Goal: Task Accomplishment & Management: Use online tool/utility

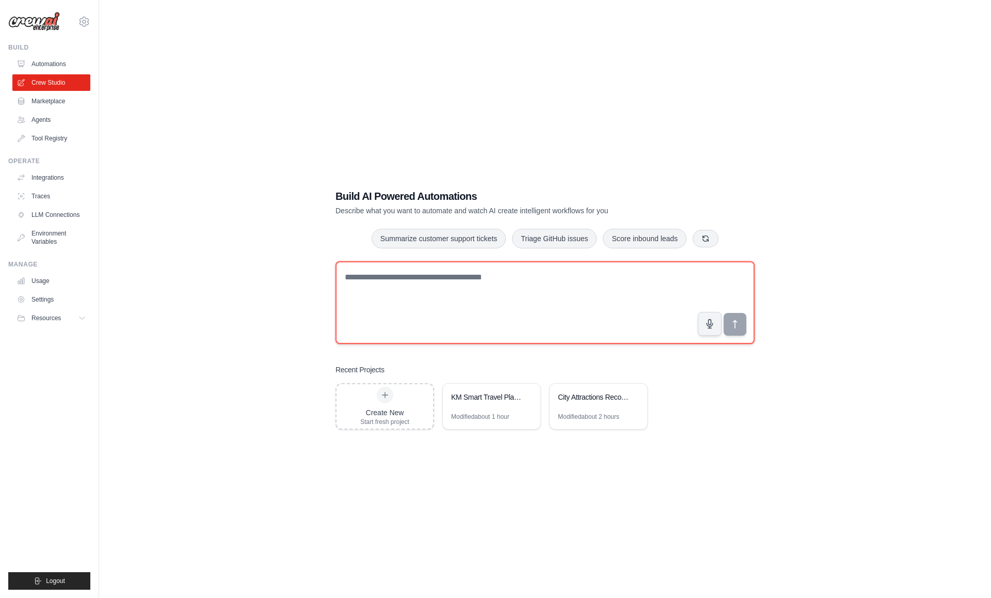
click at [528, 282] on textarea at bounding box center [545, 302] width 419 height 83
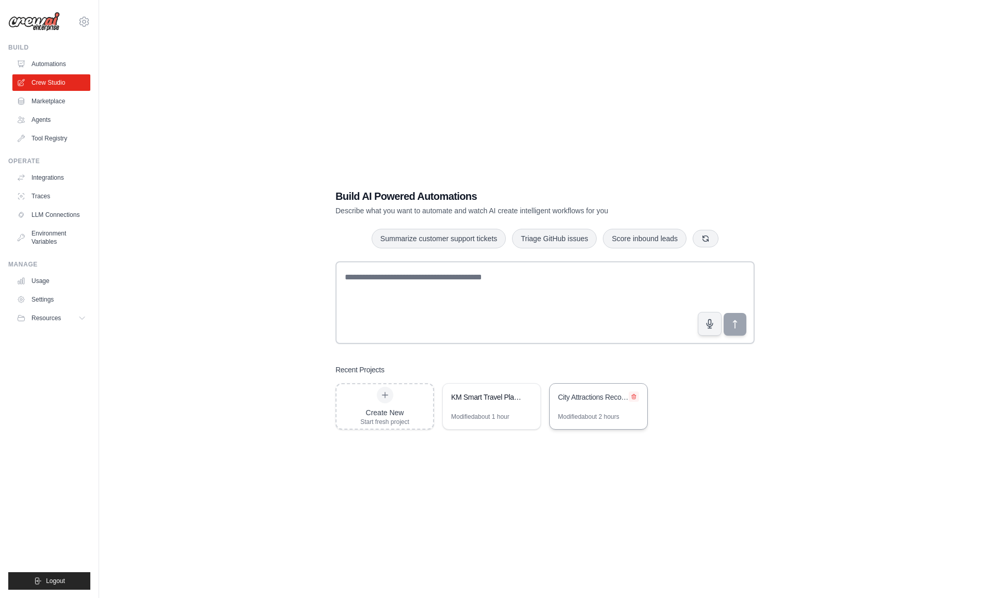
click at [633, 395] on icon at bounding box center [634, 396] width 6 height 6
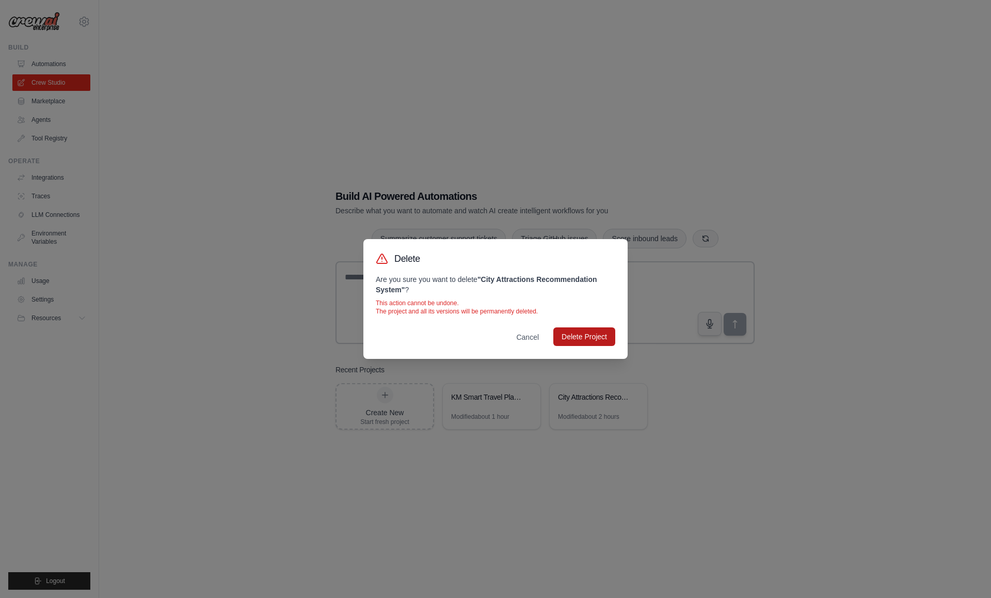
click at [590, 336] on button "Delete Project" at bounding box center [585, 336] width 62 height 19
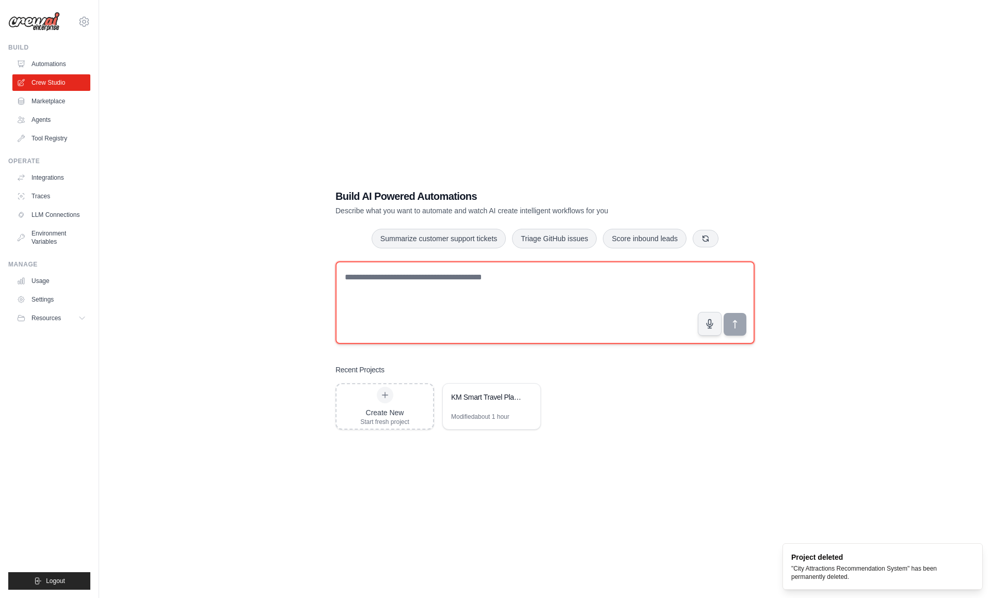
click at [607, 304] on textarea at bounding box center [545, 302] width 419 height 83
type textarea "*********"
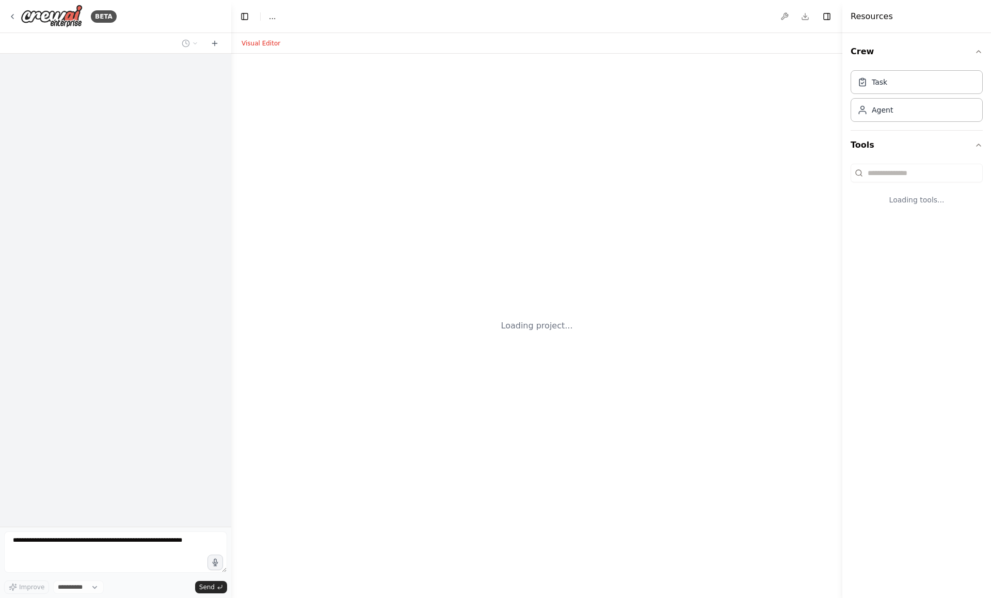
select select "****"
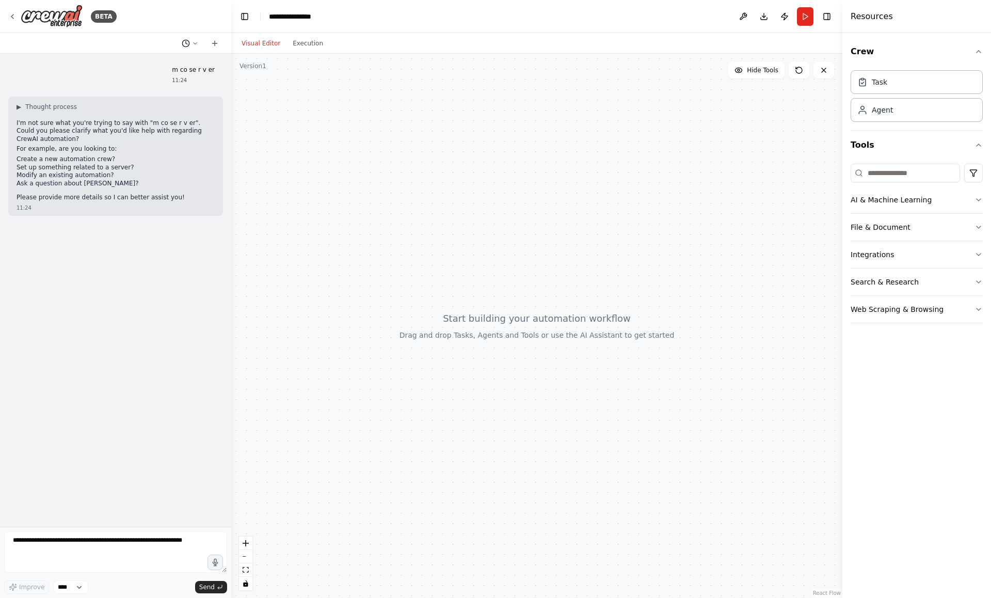
click at [195, 41] on icon at bounding box center [195, 43] width 6 height 6
click at [153, 229] on div at bounding box center [115, 299] width 231 height 598
click at [188, 556] on textarea at bounding box center [115, 551] width 223 height 41
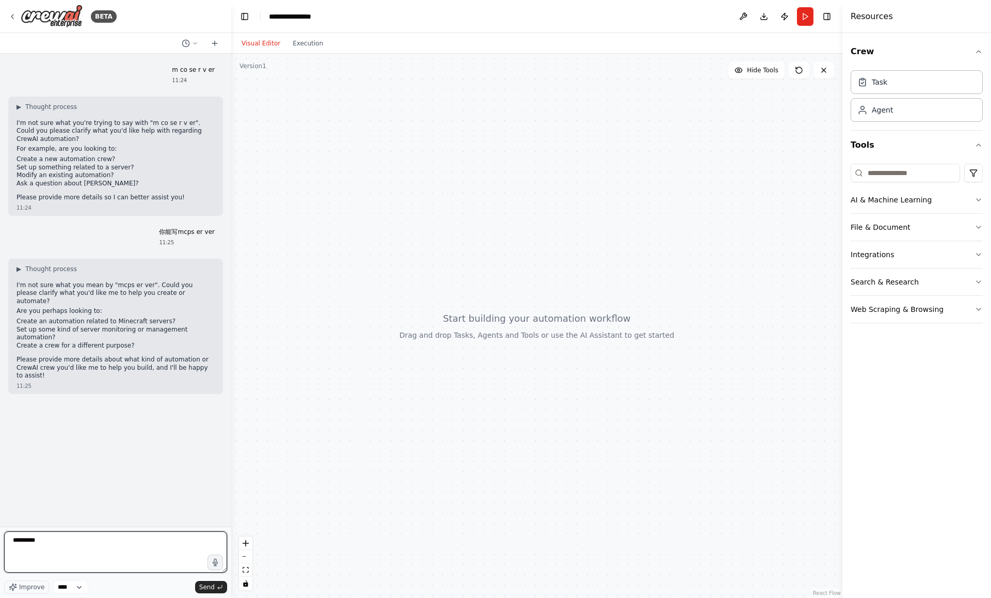
click at [71, 539] on textarea "*********" at bounding box center [115, 551] width 223 height 41
type textarea "*"
click at [12, 14] on icon at bounding box center [12, 16] width 2 height 4
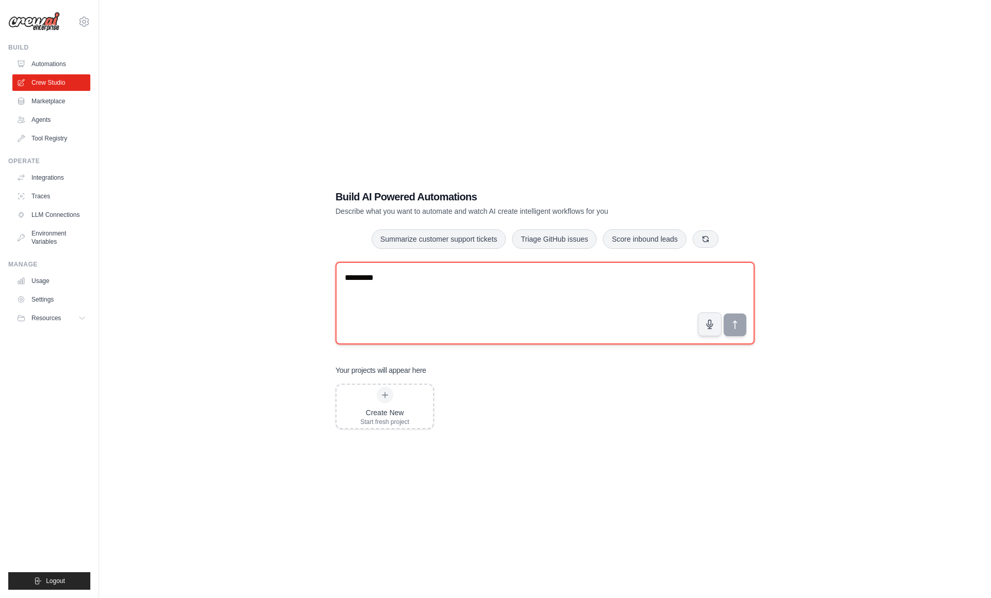
click at [454, 290] on textarea "*********" at bounding box center [545, 303] width 419 height 83
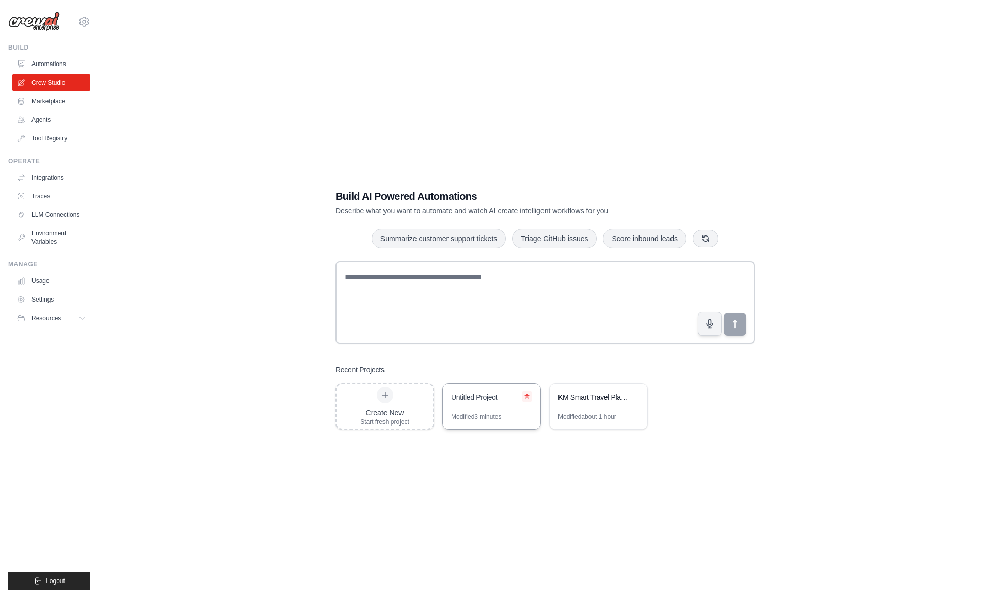
click at [527, 396] on icon at bounding box center [527, 396] width 6 height 6
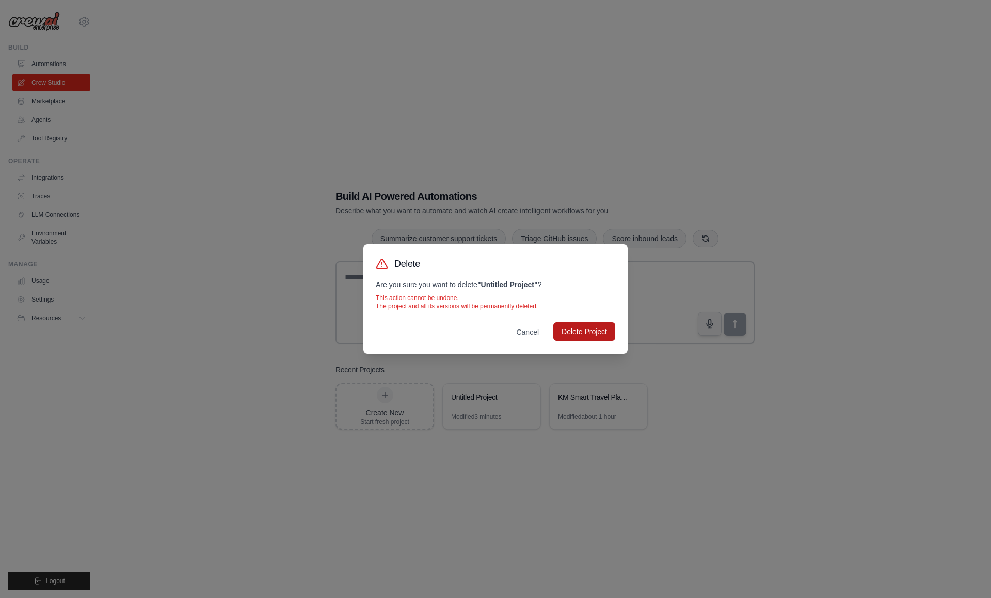
click at [592, 330] on button "Delete Project" at bounding box center [585, 331] width 62 height 19
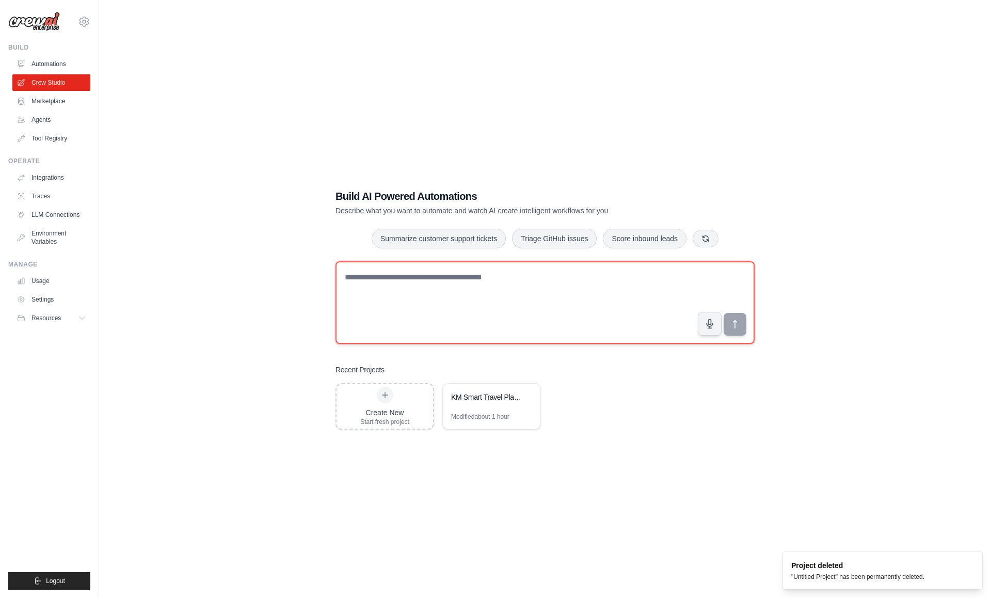
click at [503, 308] on textarea at bounding box center [545, 302] width 419 height 83
type textarea "*"
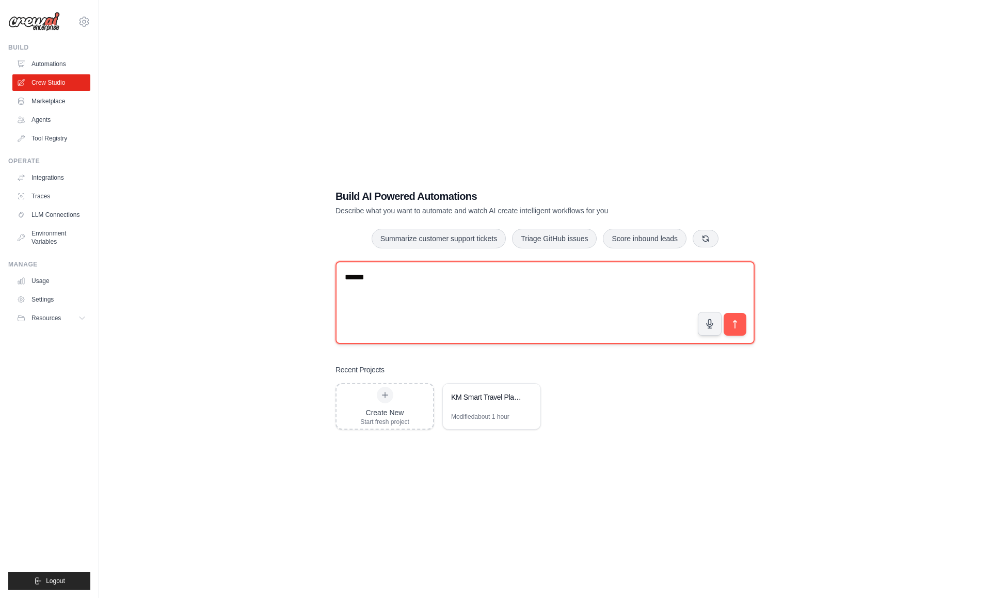
click at [462, 297] on textarea "******" at bounding box center [545, 302] width 419 height 83
click at [542, 284] on textarea "**********" at bounding box center [545, 302] width 419 height 83
click at [548, 287] on textarea "**********" at bounding box center [545, 302] width 419 height 83
paste textarea "**********"
click at [519, 276] on textarea "**********" at bounding box center [545, 302] width 419 height 83
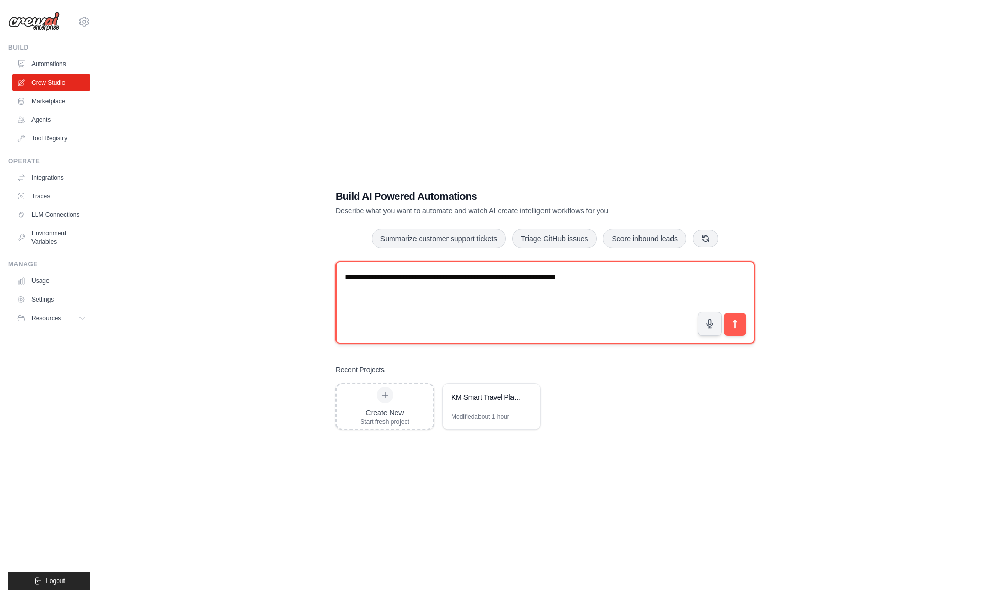
click at [591, 290] on textarea "**********" at bounding box center [545, 302] width 419 height 83
type textarea "**********"
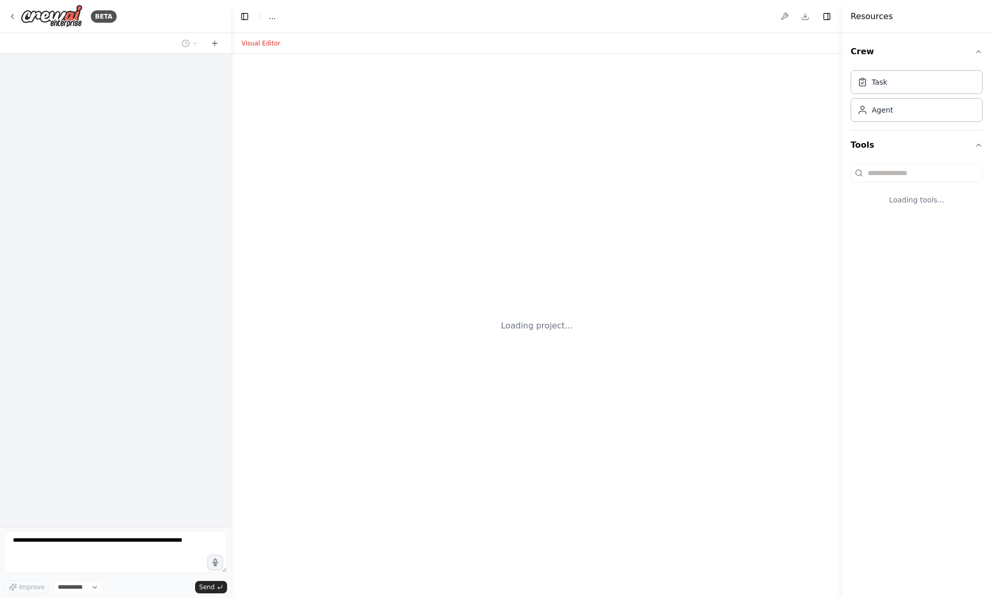
select select "****"
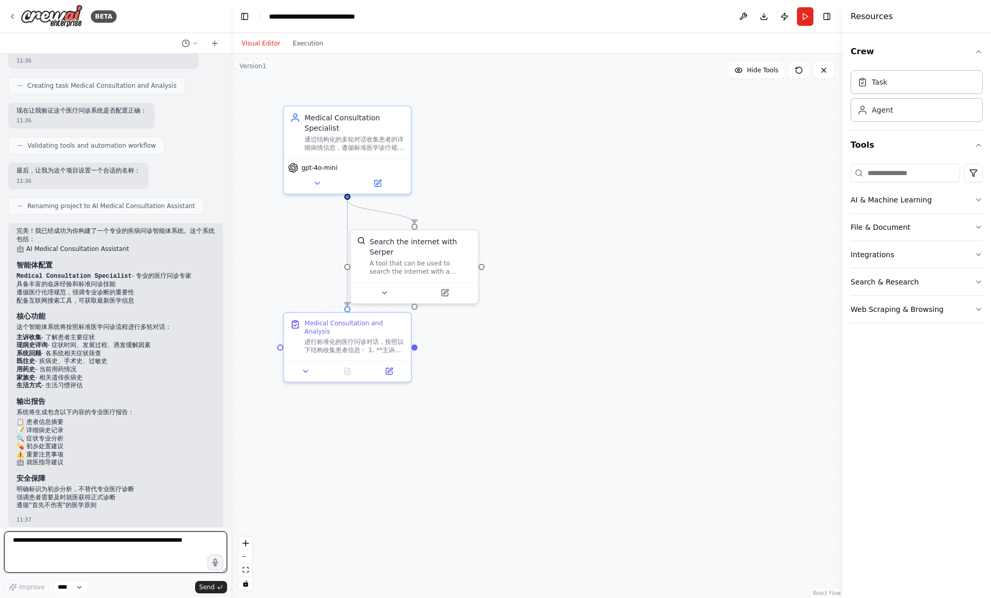
scroll to position [286, 0]
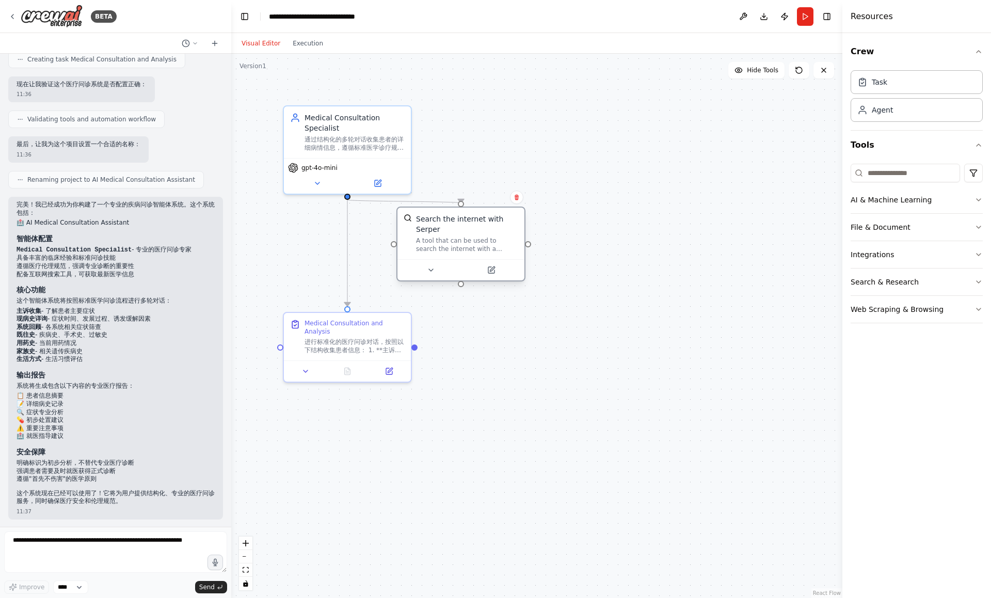
drag, startPoint x: 430, startPoint y: 246, endPoint x: 475, endPoint y: 223, distance: 51.3
click at [476, 224] on div "Search the internet with Serper" at bounding box center [467, 224] width 102 height 21
click at [434, 270] on icon at bounding box center [431, 270] width 8 height 8
click at [472, 372] on button "Advanced Options" at bounding box center [500, 373] width 188 height 10
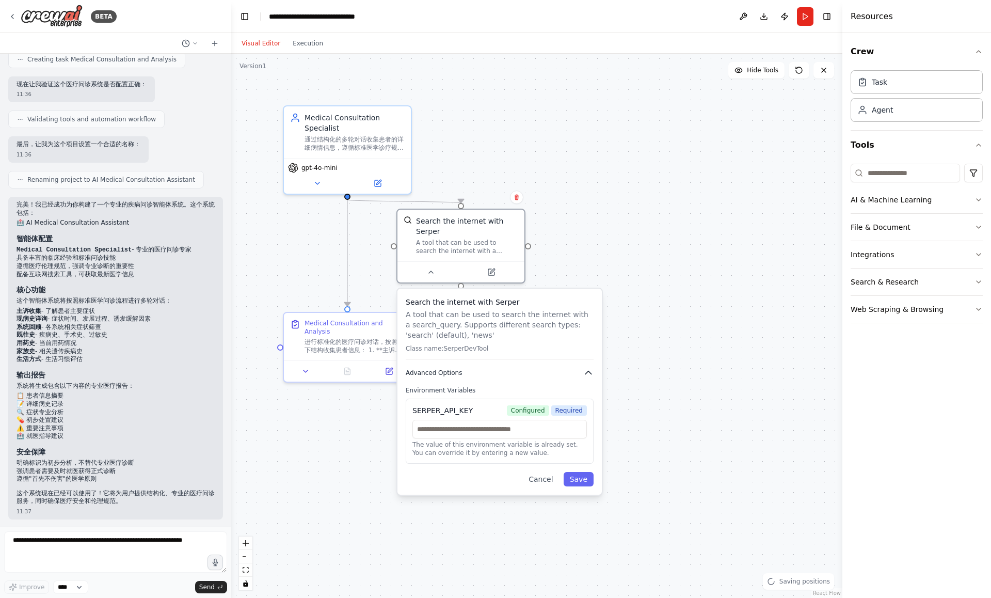
click at [476, 373] on button "Advanced Options" at bounding box center [500, 373] width 188 height 10
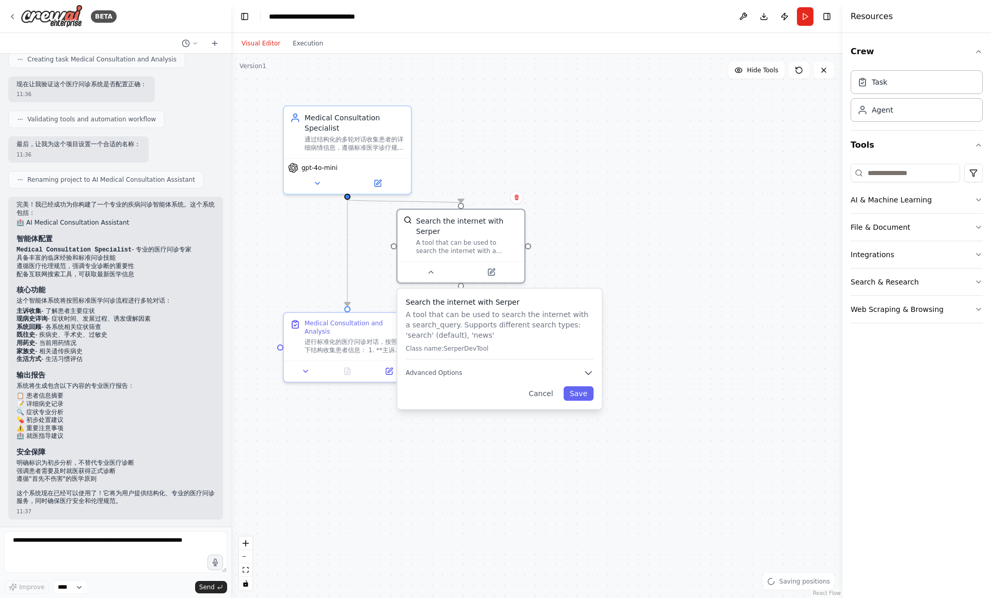
click at [572, 225] on div ".deletable-edge-delete-btn { width: 20px; height: 20px; border: 0px solid #ffff…" at bounding box center [536, 326] width 611 height 544
drag, startPoint x: 499, startPoint y: 325, endPoint x: 537, endPoint y: 320, distance: 38.1
click at [537, 320] on p "A tool that can be used to search the internet with a search_query. Supports di…" at bounding box center [500, 324] width 188 height 31
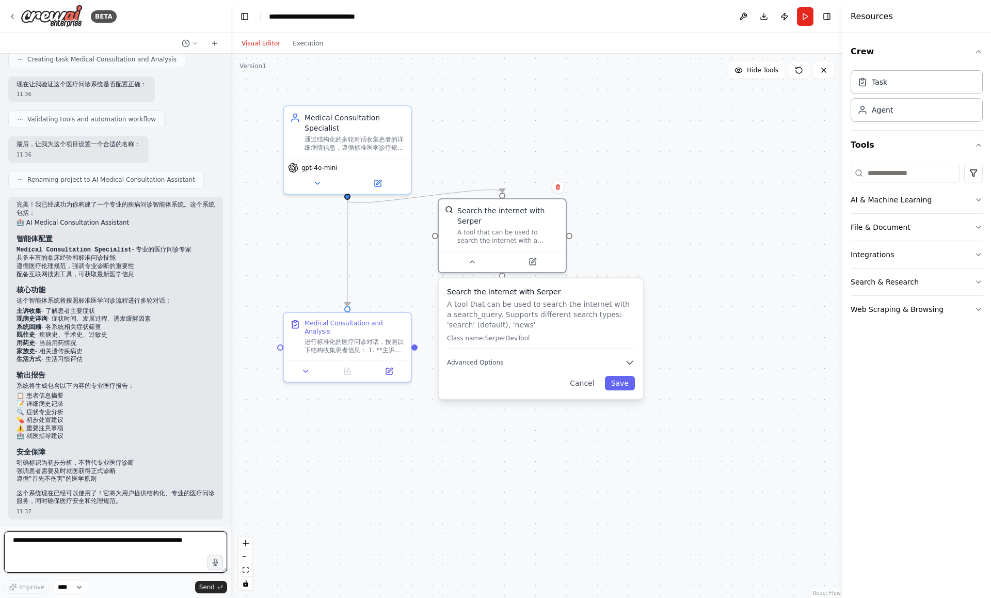
click at [147, 548] on textarea at bounding box center [115, 551] width 223 height 41
paste textarea "**********"
click at [13, 540] on textarea at bounding box center [115, 551] width 223 height 41
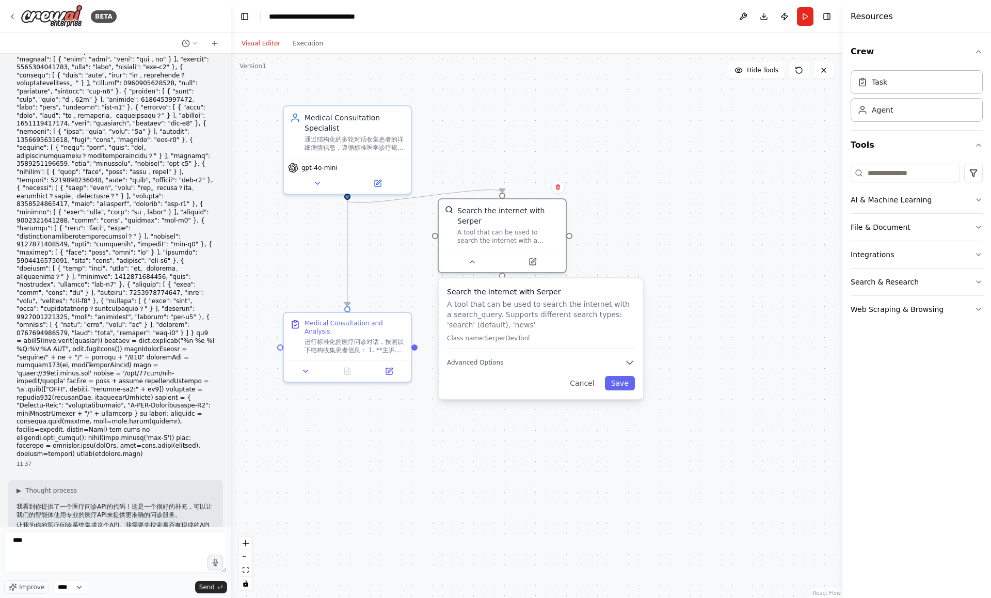
scroll to position [929, 0]
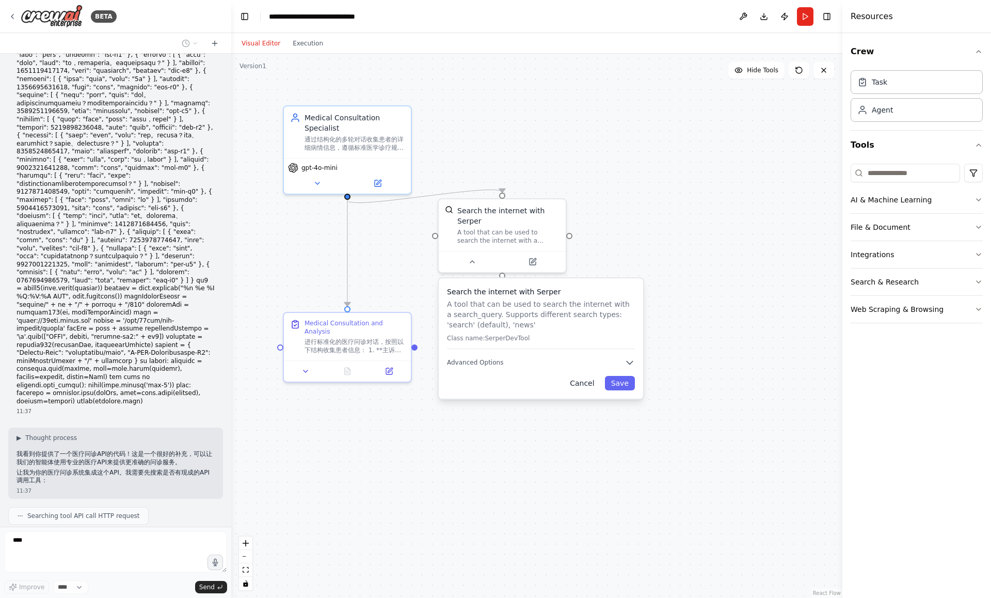
click at [585, 387] on button "Cancel" at bounding box center [582, 383] width 37 height 14
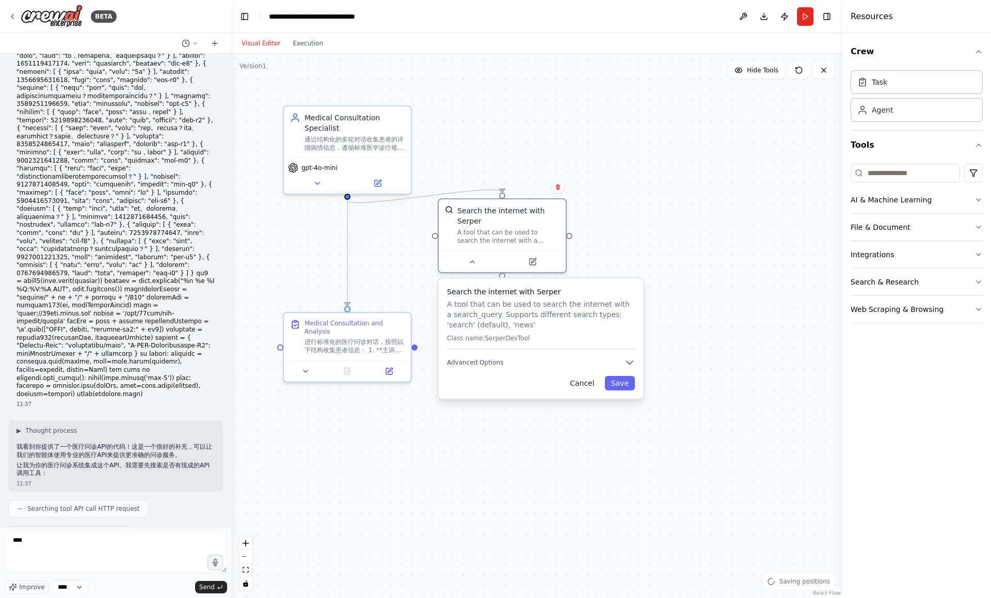
click at [576, 384] on button "Cancel" at bounding box center [582, 383] width 37 height 14
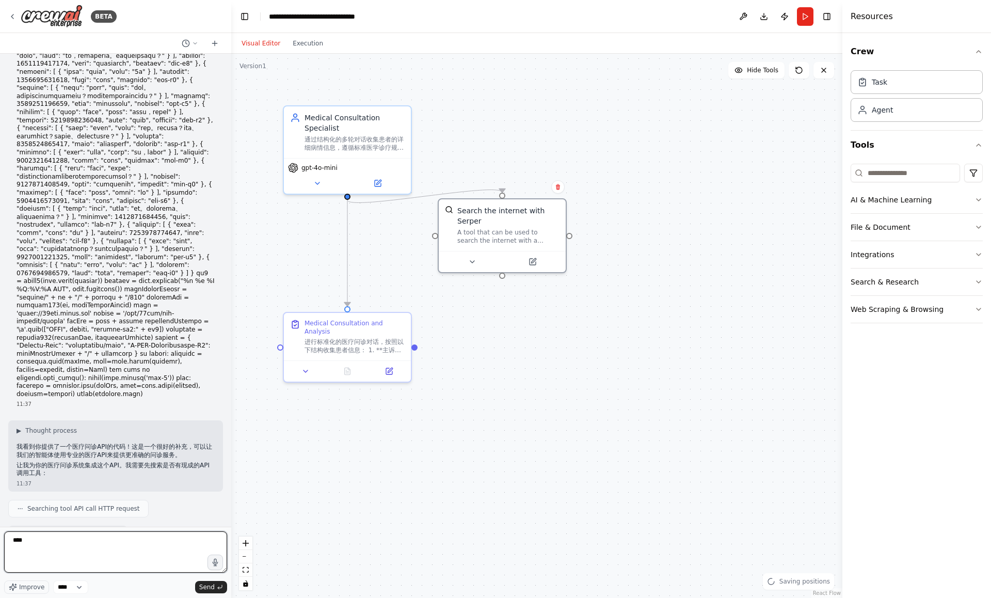
click at [71, 538] on textarea "****" at bounding box center [115, 551] width 223 height 41
type textarea "*"
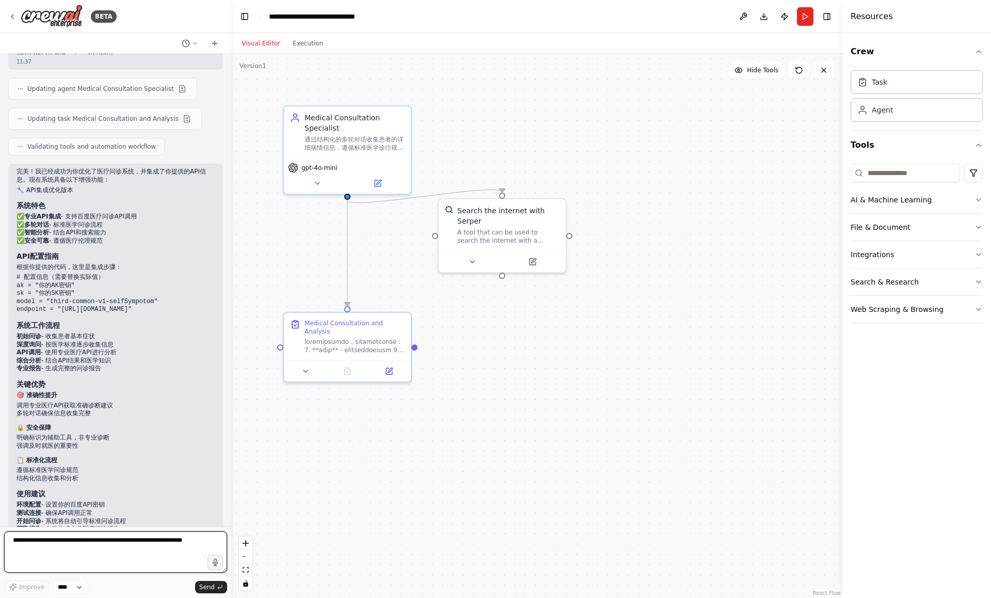
scroll to position [1499, 0]
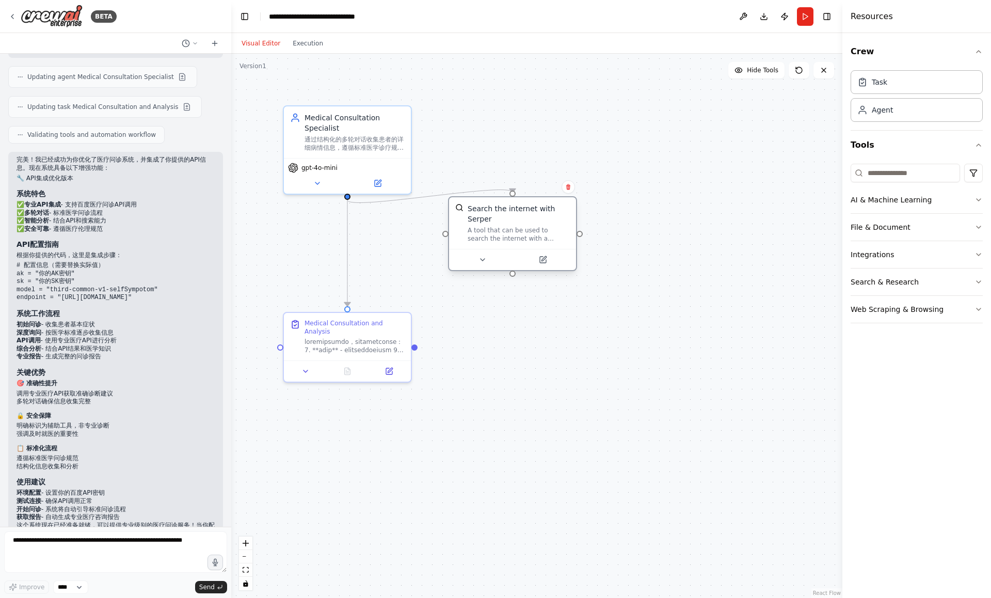
drag, startPoint x: 483, startPoint y: 239, endPoint x: 516, endPoint y: 238, distance: 32.6
click at [516, 238] on div "A tool that can be used to search the internet with a search_query. Supports di…" at bounding box center [519, 234] width 102 height 17
click at [504, 264] on button at bounding box center [503, 260] width 58 height 12
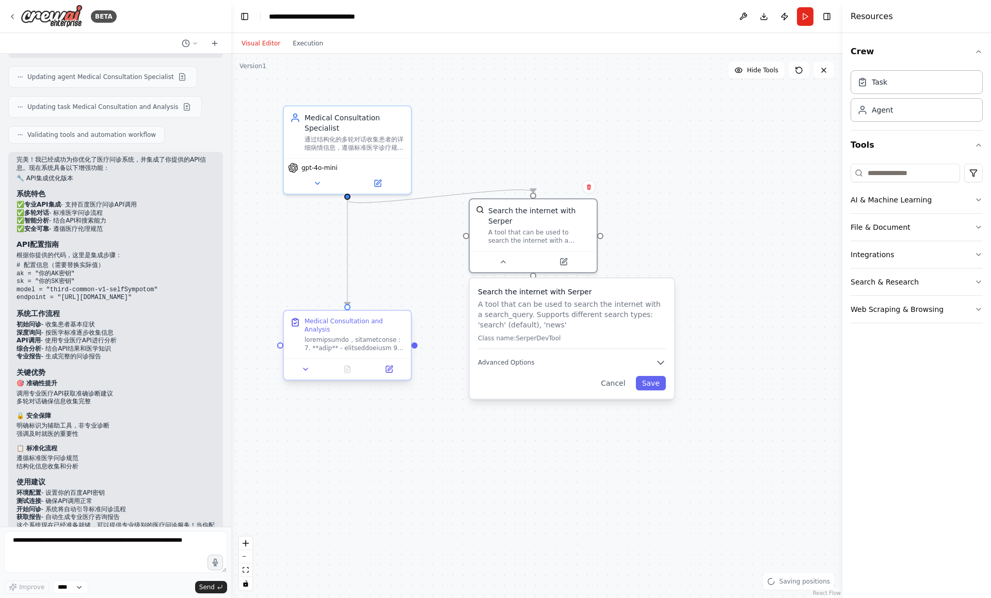
click at [306, 375] on div at bounding box center [347, 368] width 127 height 21
click at [306, 372] on icon at bounding box center [306, 369] width 8 height 8
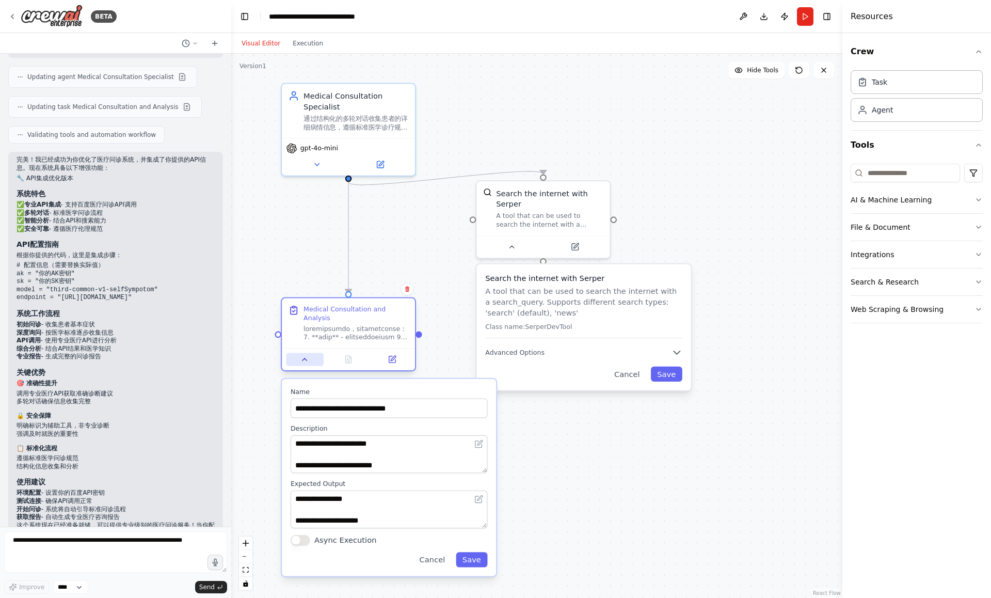
click at [304, 362] on icon at bounding box center [305, 359] width 9 height 9
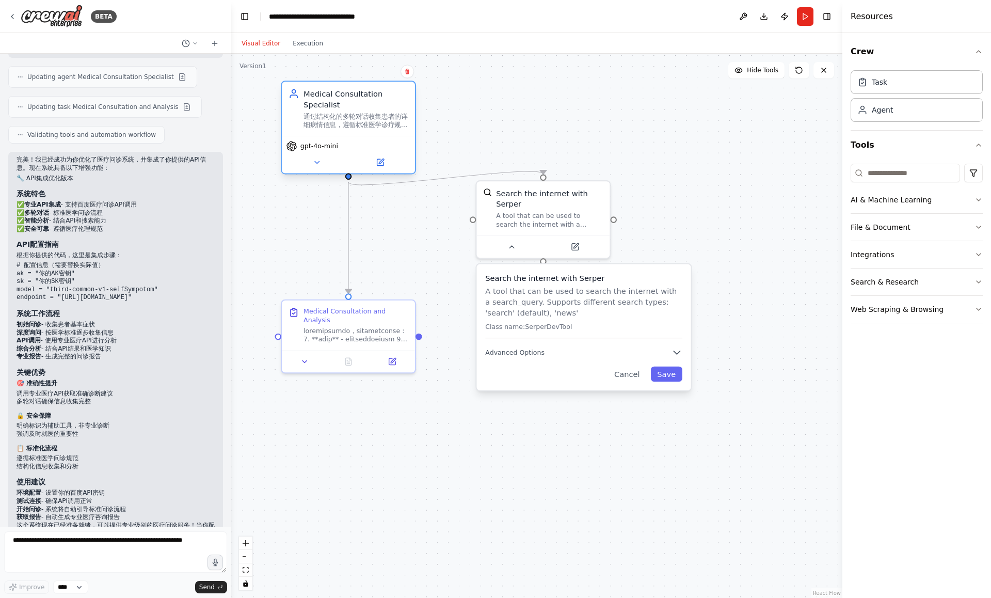
click at [333, 144] on span "gpt-4o-mini" at bounding box center [320, 146] width 38 height 9
click at [332, 148] on span "gpt-4o-mini" at bounding box center [320, 146] width 38 height 9
click at [320, 162] on icon at bounding box center [316, 162] width 9 height 9
click at [324, 164] on button at bounding box center [317, 162] width 61 height 13
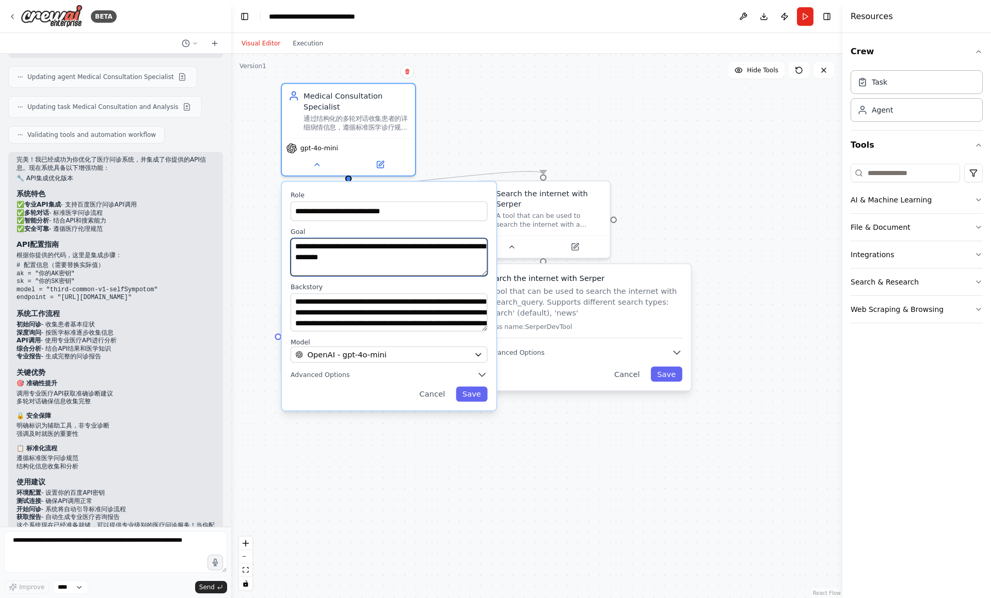
click at [364, 251] on textarea "**********" at bounding box center [389, 257] width 197 height 38
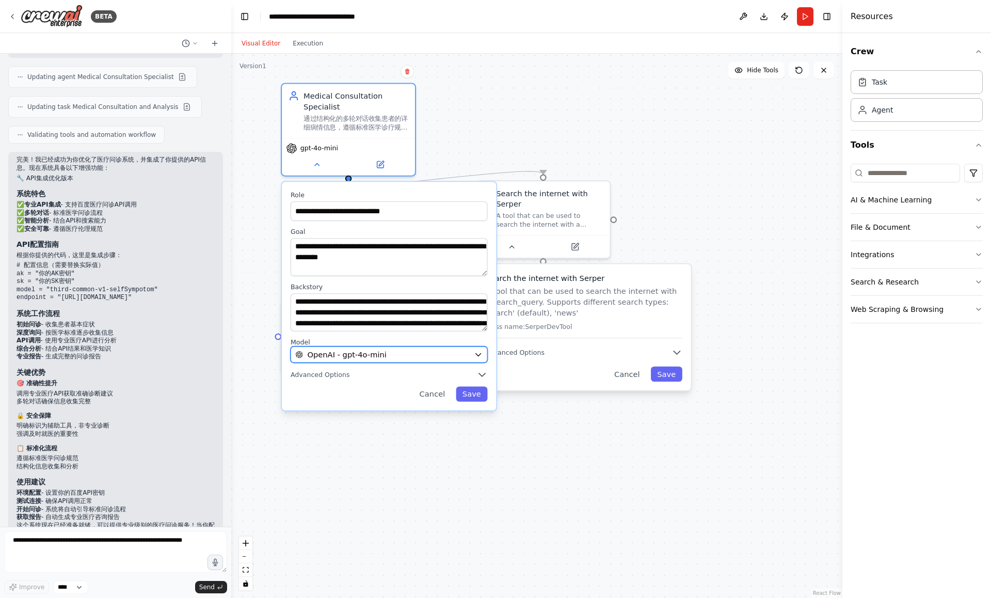
click at [367, 353] on span "OpenAI - gpt-4o-mini" at bounding box center [347, 354] width 80 height 11
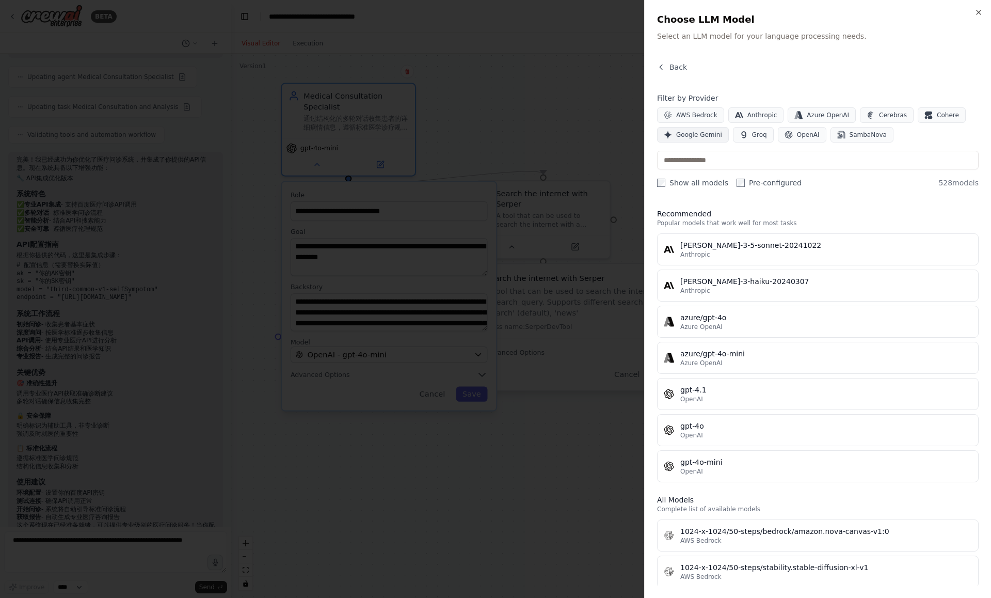
click at [697, 139] on button "Google Gemini" at bounding box center [693, 134] width 72 height 15
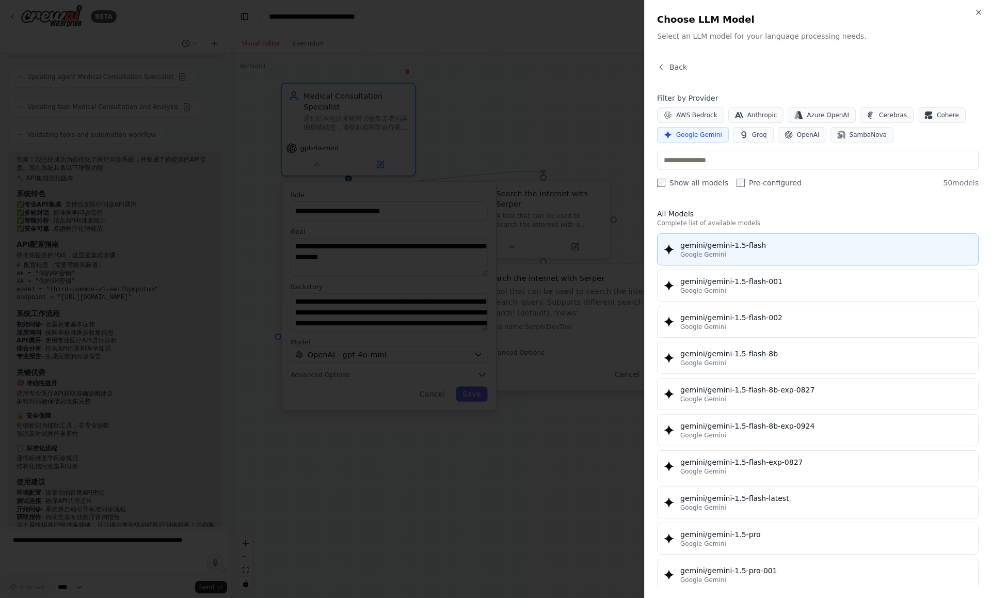
click at [698, 246] on div "gemini/gemini-1.5-flash" at bounding box center [827, 245] width 292 height 10
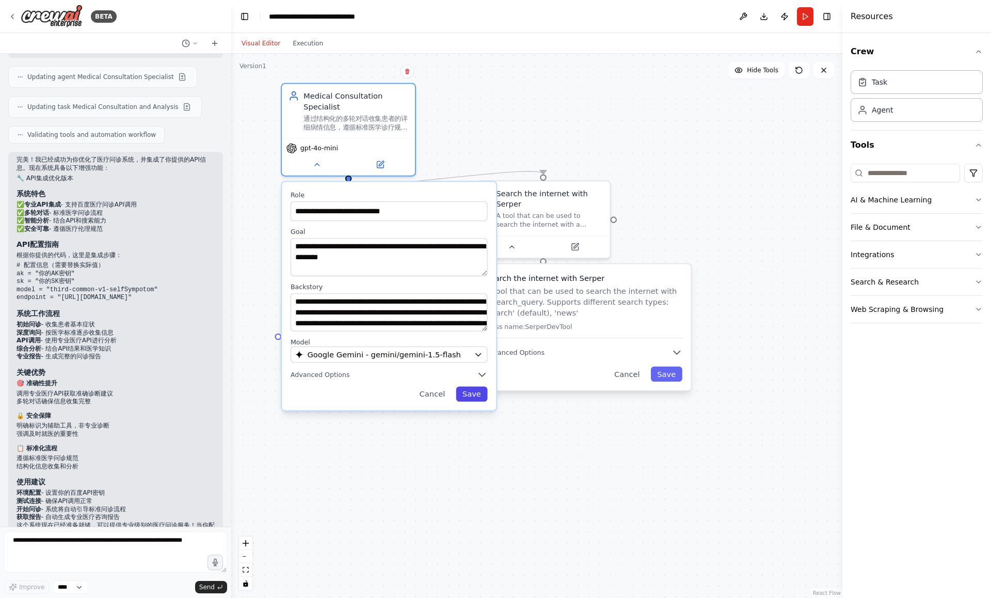
click at [469, 395] on button "Save" at bounding box center [471, 393] width 31 height 15
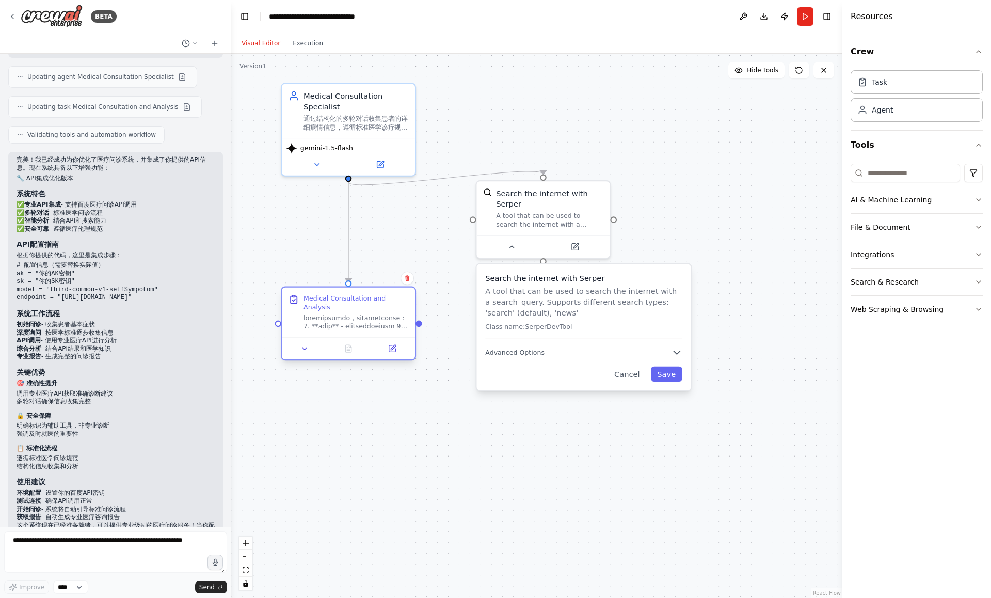
drag, startPoint x: 346, startPoint y: 330, endPoint x: 330, endPoint y: 276, distance: 56.5
click at [330, 313] on div at bounding box center [356, 322] width 105 height 18
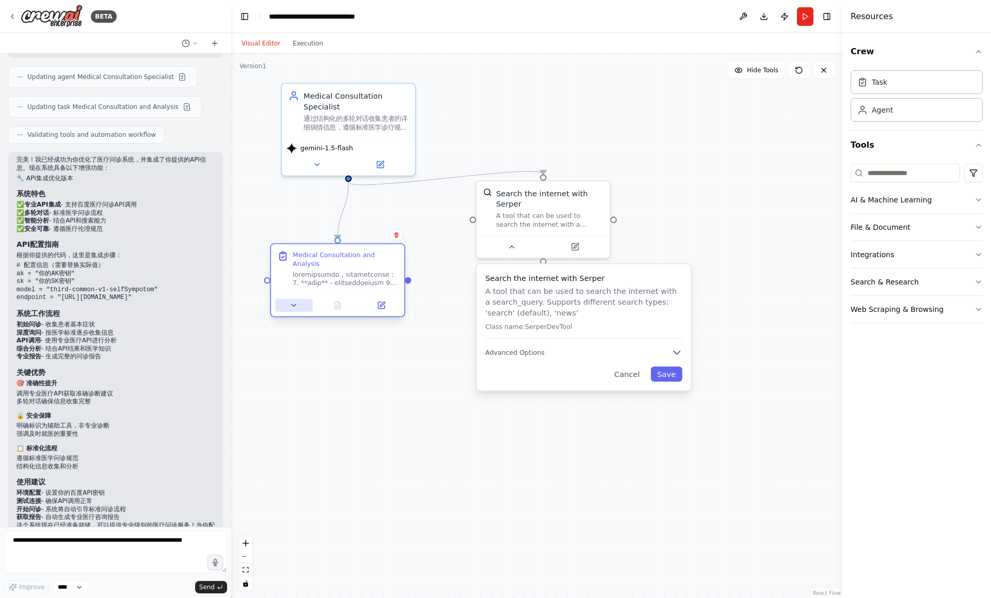
click at [302, 303] on button at bounding box center [294, 305] width 37 height 13
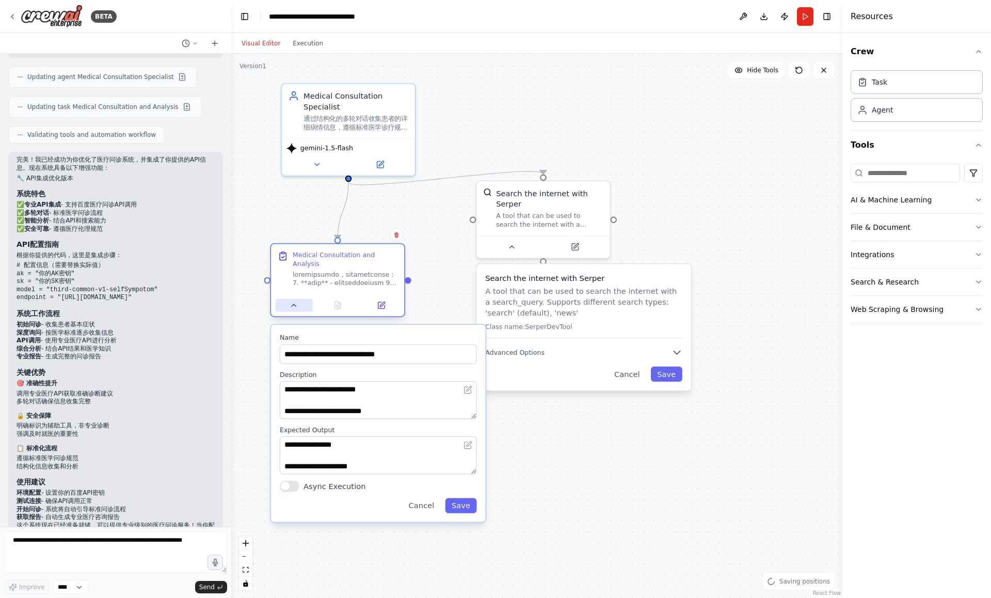
click at [300, 304] on button at bounding box center [294, 305] width 37 height 13
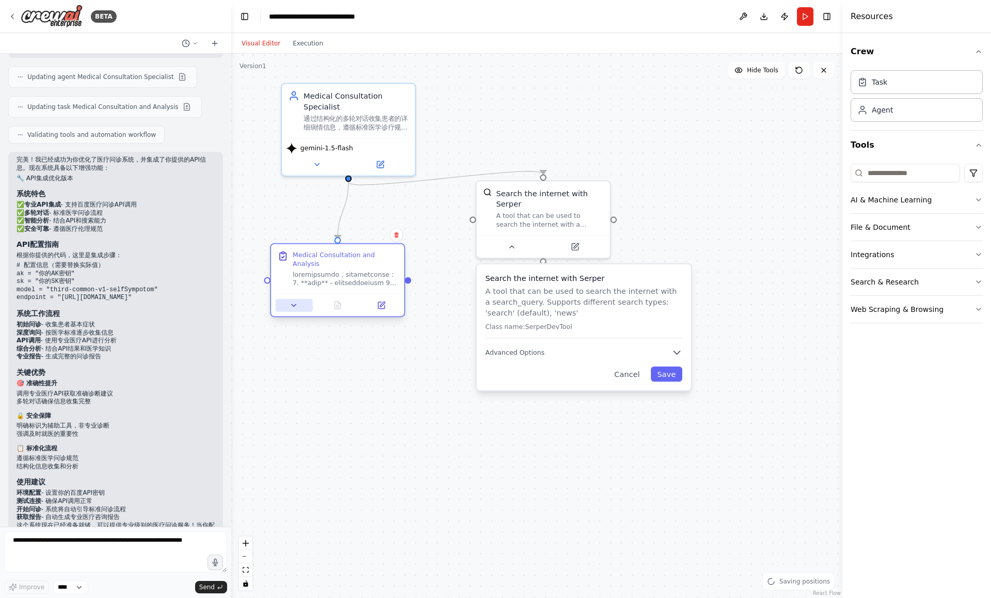
click at [296, 311] on button at bounding box center [294, 305] width 37 height 13
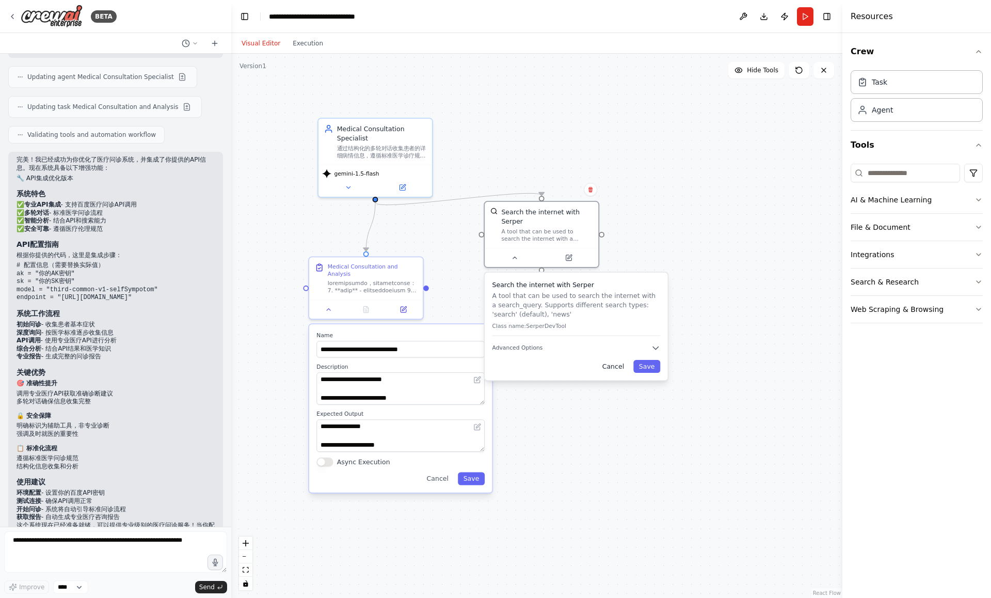
click at [623, 365] on button "Cancel" at bounding box center [613, 366] width 33 height 13
click at [330, 310] on icon at bounding box center [328, 307] width 7 height 7
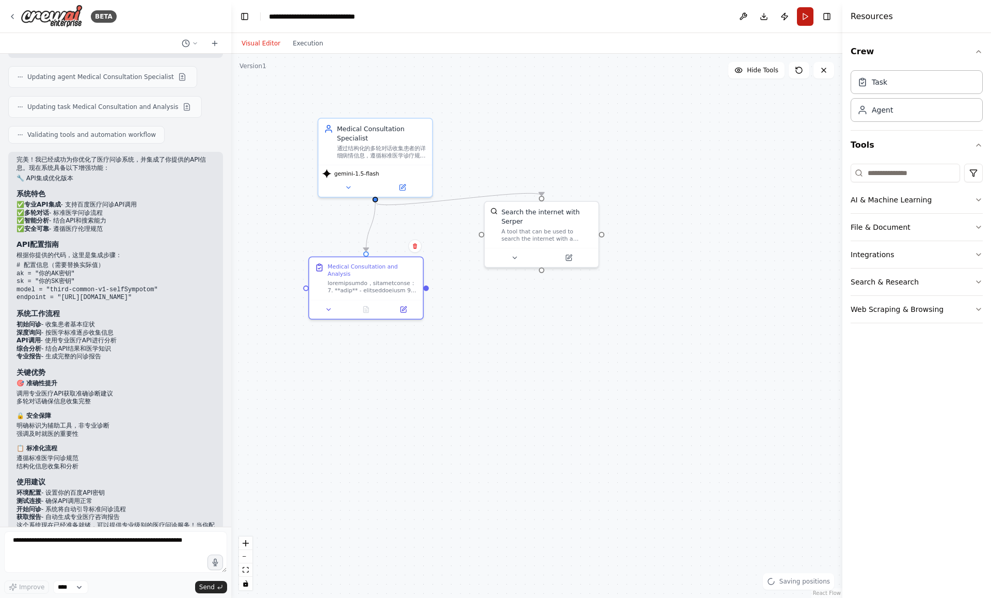
click at [801, 13] on button "Run" at bounding box center [805, 16] width 17 height 19
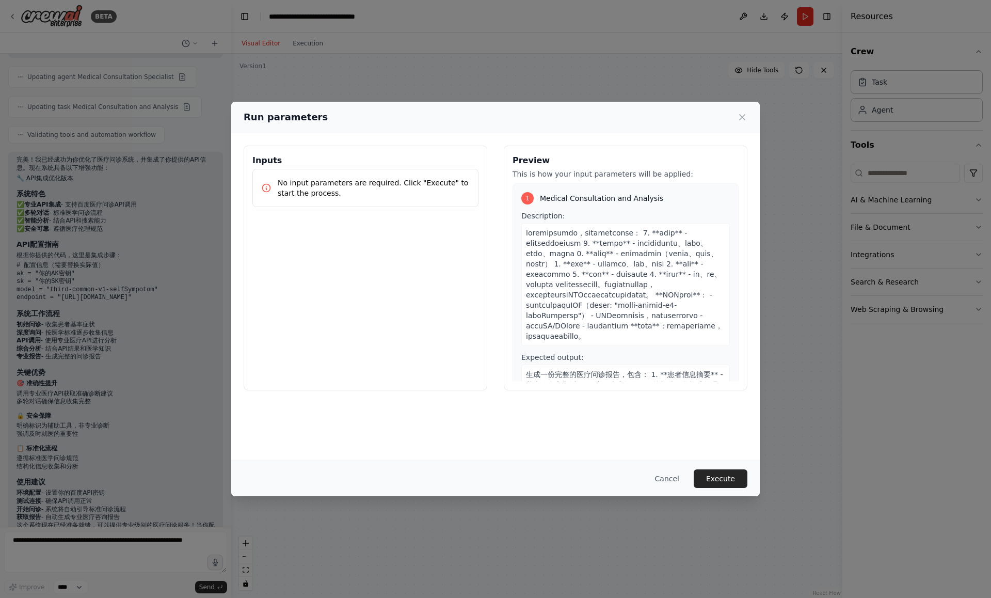
click at [381, 200] on div "No input parameters are required. Click "Execute" to start the process." at bounding box center [366, 188] width 226 height 38
click at [711, 471] on button "Execute" at bounding box center [721, 478] width 54 height 19
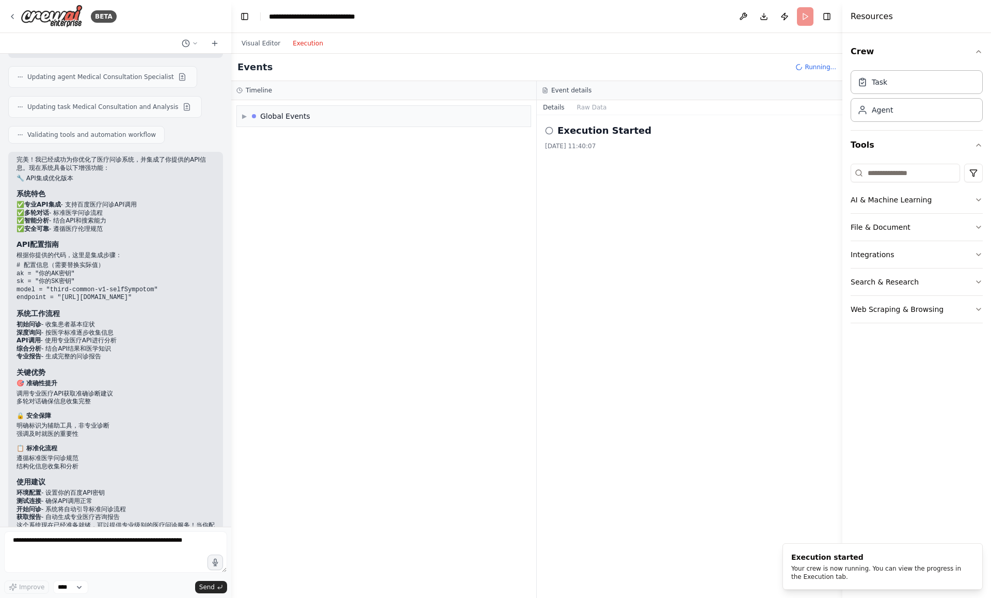
click at [318, 39] on button "Execution" at bounding box center [308, 43] width 43 height 12
click at [655, 161] on div "Execution Started 2025/8/16 11:40:07" at bounding box center [690, 356] width 306 height 483
click at [549, 129] on icon at bounding box center [549, 131] width 8 height 8
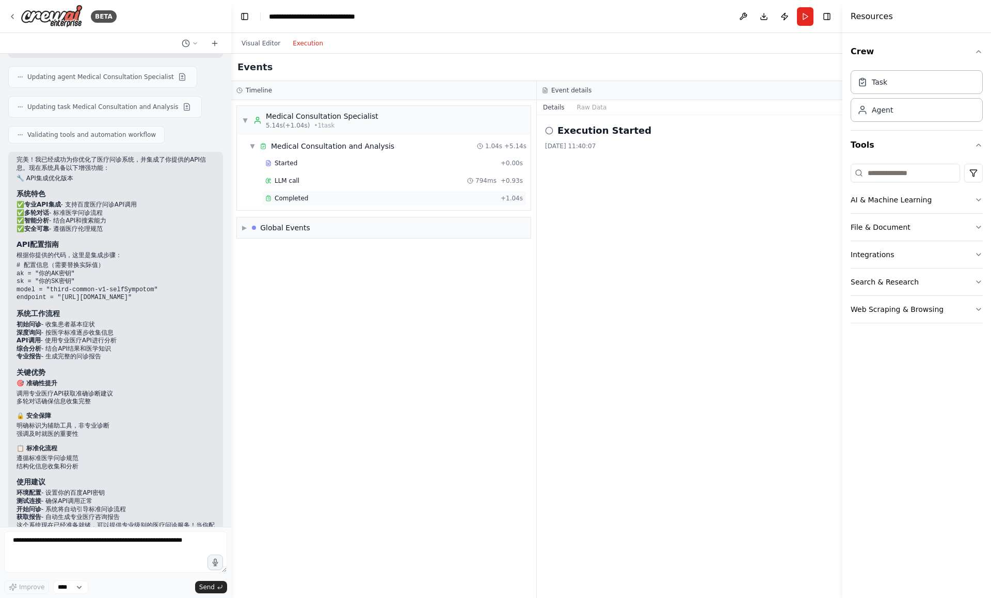
click at [305, 206] on div "Completed + 1.04s" at bounding box center [394, 198] width 265 height 15
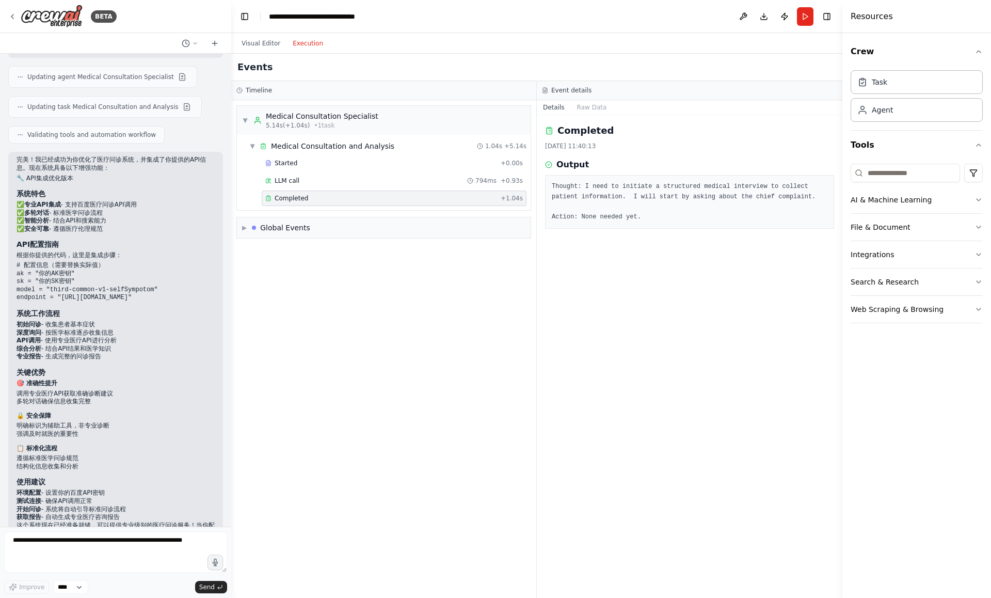
click at [310, 189] on div "Started + 0.00s LLM call 794ms + 0.93s Completed + 1.04s" at bounding box center [388, 181] width 286 height 53
click at [314, 180] on div "LLM call 794ms + 0.93s" at bounding box center [394, 181] width 258 height 8
click at [314, 172] on div "Started + 0.00s LLM call 794ms + 0.93s Completed + 1.04s" at bounding box center [388, 181] width 286 height 53
click at [314, 168] on div "Started + 0.00s" at bounding box center [394, 162] width 265 height 15
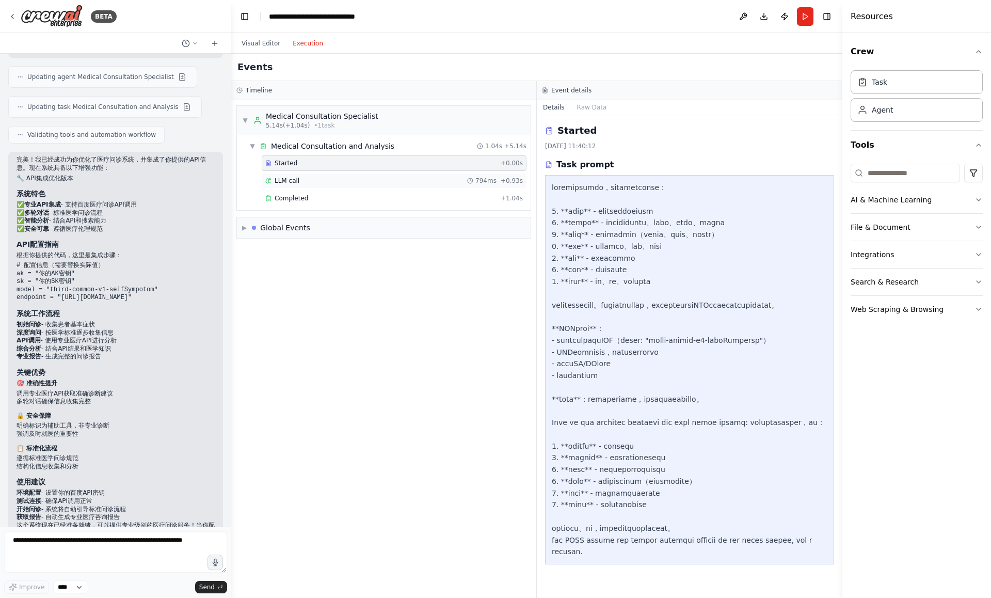
click at [371, 186] on div "LLM call 794ms + 0.93s" at bounding box center [394, 180] width 265 height 15
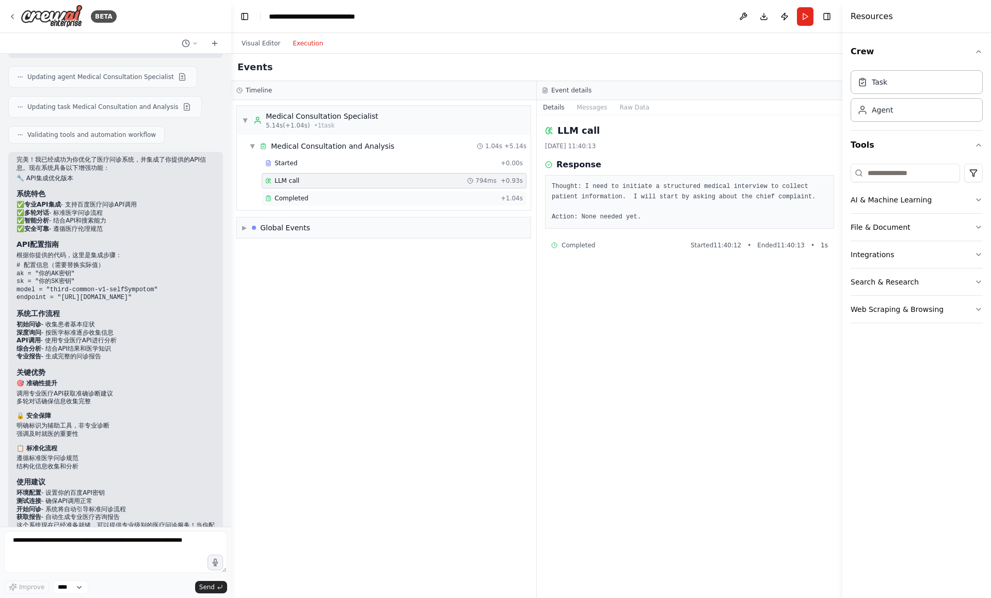
click at [366, 197] on div "Completed" at bounding box center [380, 198] width 231 height 8
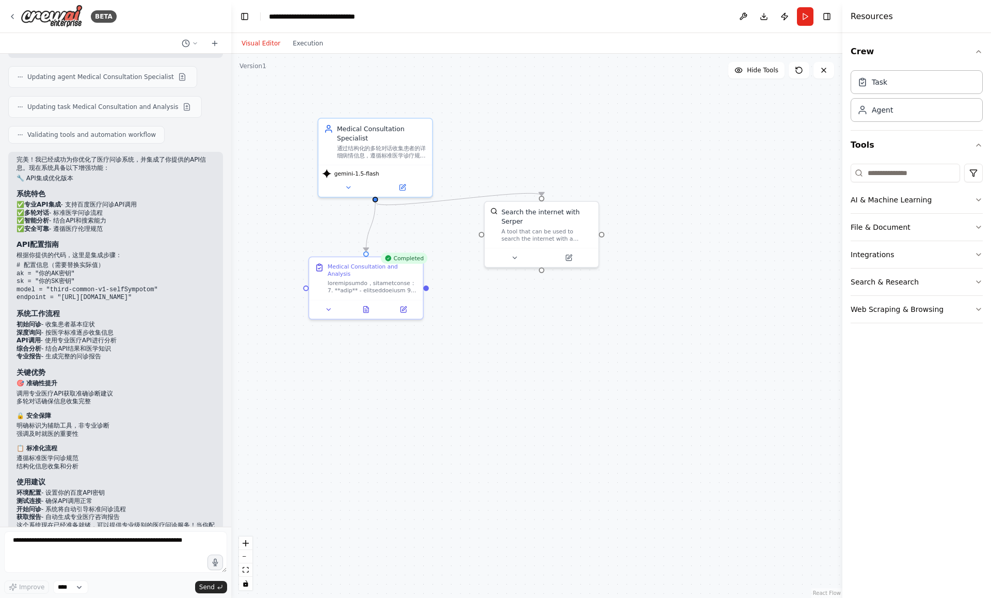
click at [255, 41] on button "Visual Editor" at bounding box center [260, 43] width 51 height 12
click at [313, 44] on button "Execution" at bounding box center [308, 43] width 43 height 12
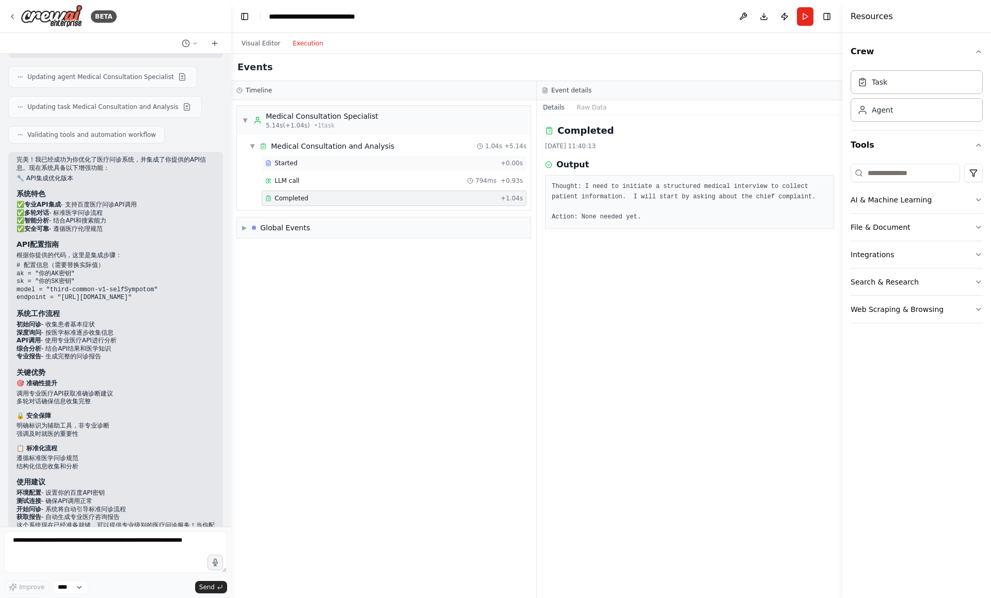
click at [352, 160] on div "Started" at bounding box center [380, 163] width 231 height 8
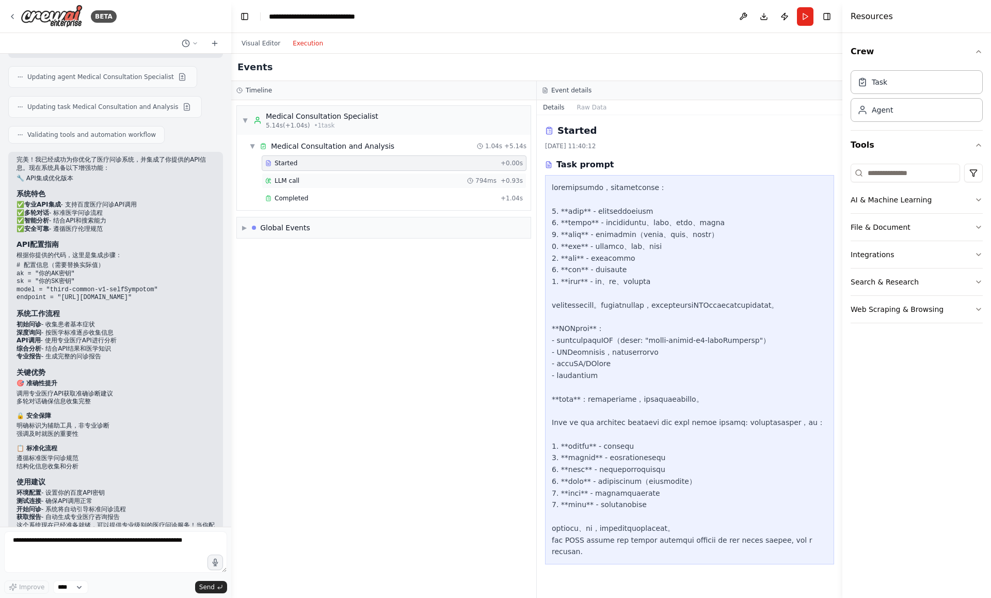
click at [344, 180] on div "LLM call 794ms + 0.93s" at bounding box center [394, 181] width 258 height 8
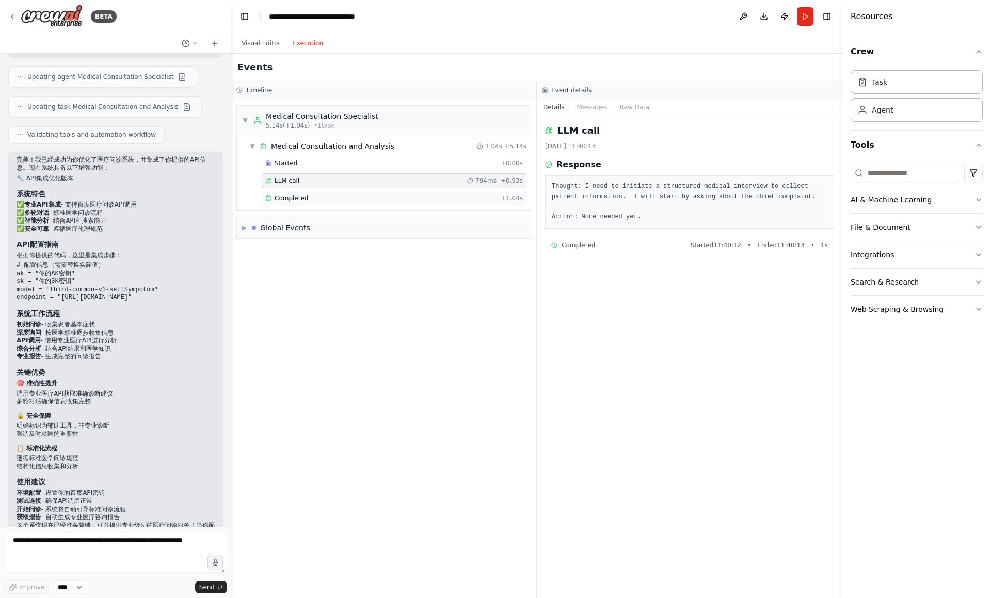
click at [342, 198] on div "Completed" at bounding box center [380, 198] width 231 height 8
click at [348, 161] on div "Started" at bounding box center [380, 163] width 231 height 8
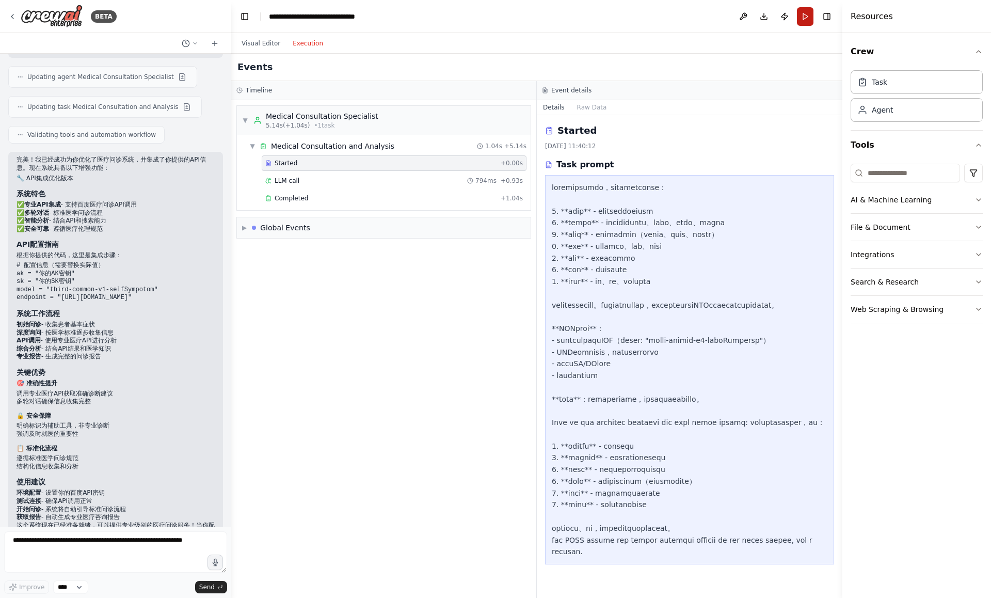
click at [800, 15] on button "Run" at bounding box center [805, 16] width 17 height 19
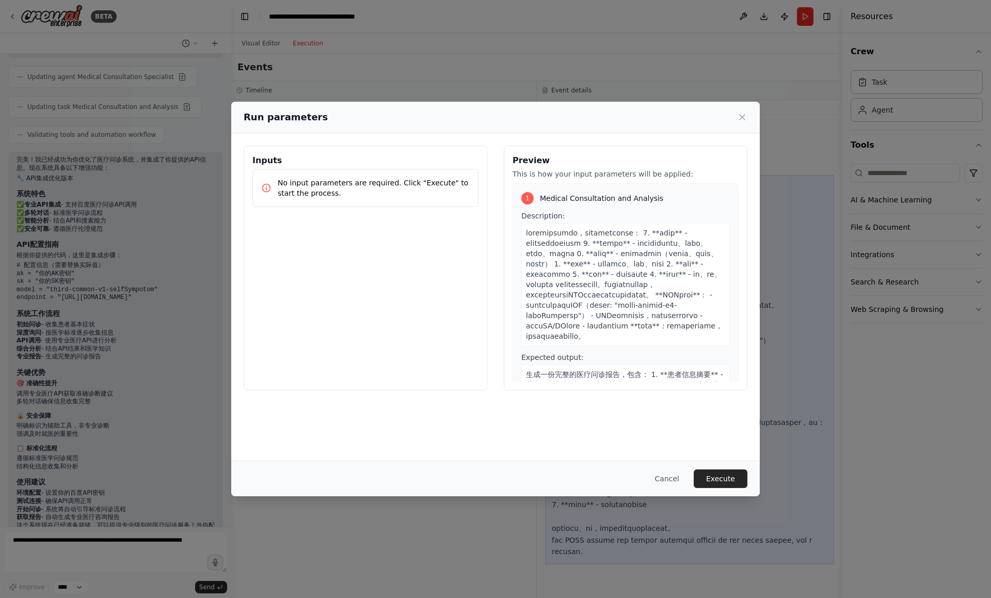
click at [340, 186] on p "No input parameters are required. Click "Execute" to start the process." at bounding box center [374, 188] width 192 height 21
drag, startPoint x: 294, startPoint y: 182, endPoint x: 322, endPoint y: 184, distance: 27.4
click at [322, 185] on p "No input parameters are required. Click "Execute" to start the process." at bounding box center [374, 188] width 192 height 21
click at [362, 193] on p "No input parameters are required. Click "Execute" to start the process." at bounding box center [374, 188] width 192 height 21
click at [671, 477] on button "Cancel" at bounding box center [667, 478] width 41 height 19
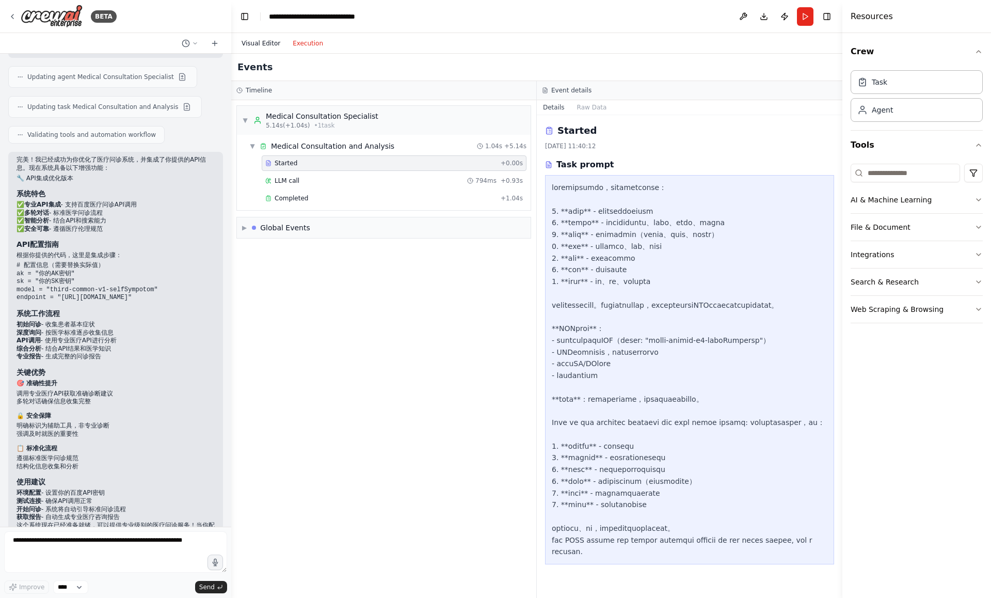
click at [254, 47] on button "Visual Editor" at bounding box center [260, 43] width 51 height 12
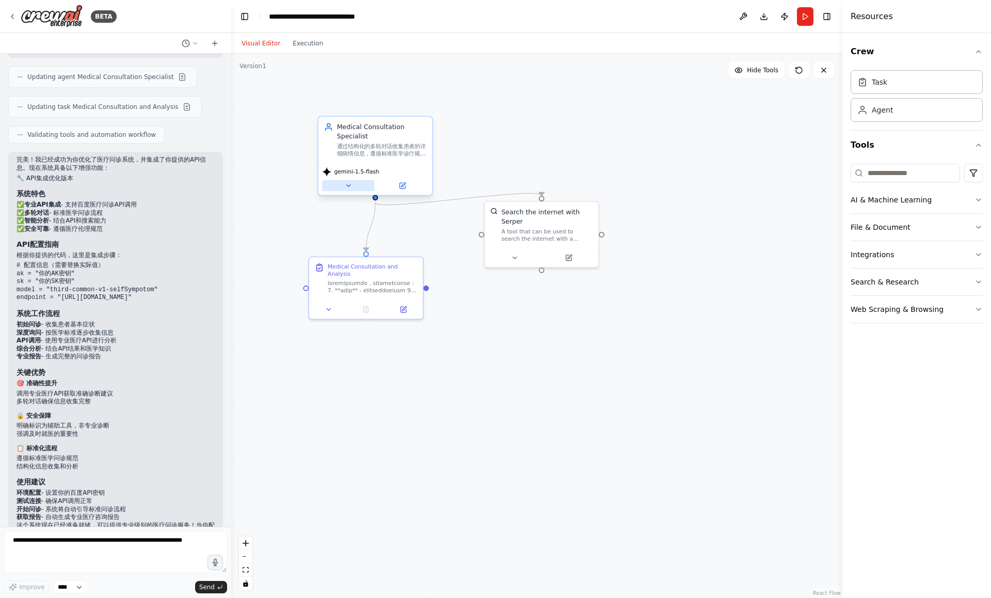
click at [351, 184] on icon at bounding box center [348, 185] width 7 height 7
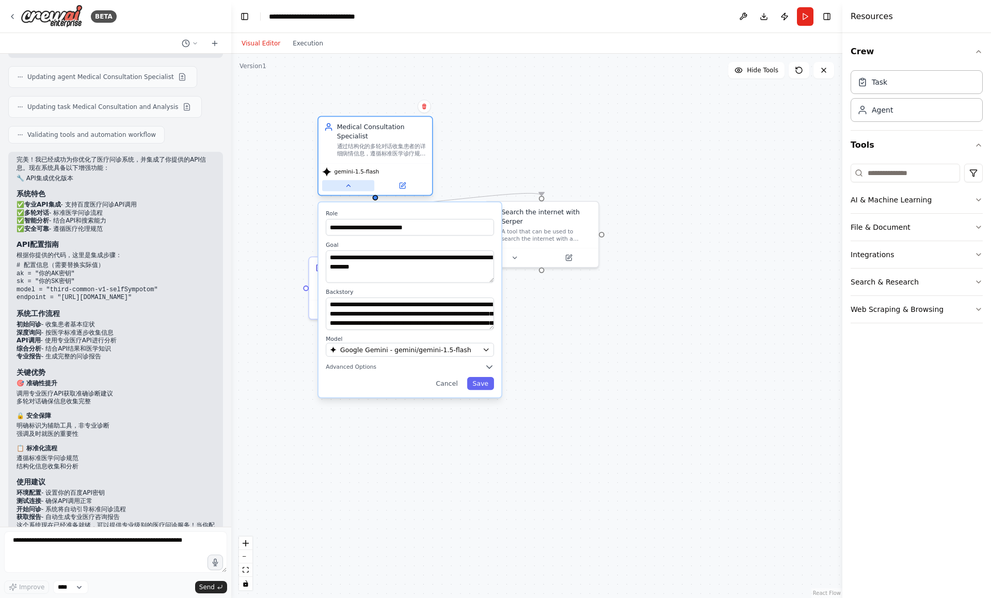
click at [351, 184] on icon at bounding box center [348, 185] width 7 height 7
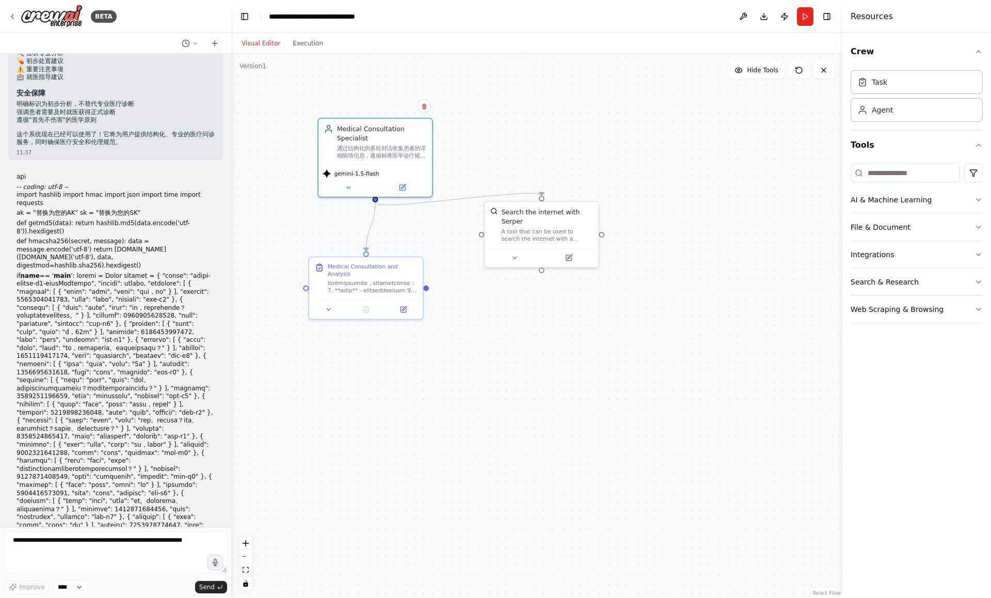
scroll to position [646, 0]
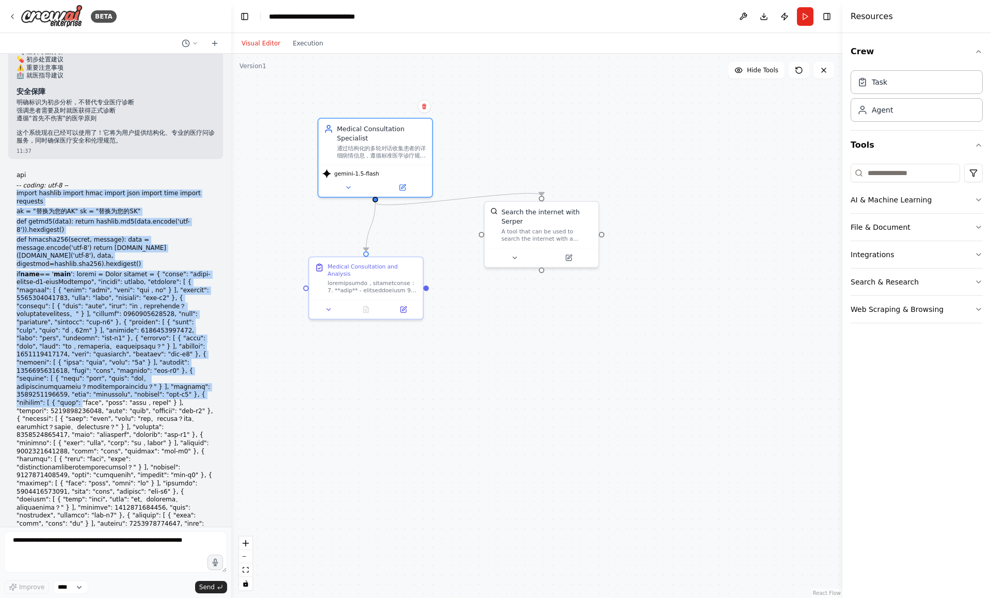
drag, startPoint x: 15, startPoint y: 191, endPoint x: 81, endPoint y: 405, distance: 224.1
click at [81, 405] on div "api - - coding: utf-8 - - import hashlib import hmac import json import time im…" at bounding box center [115, 434] width 215 height 535
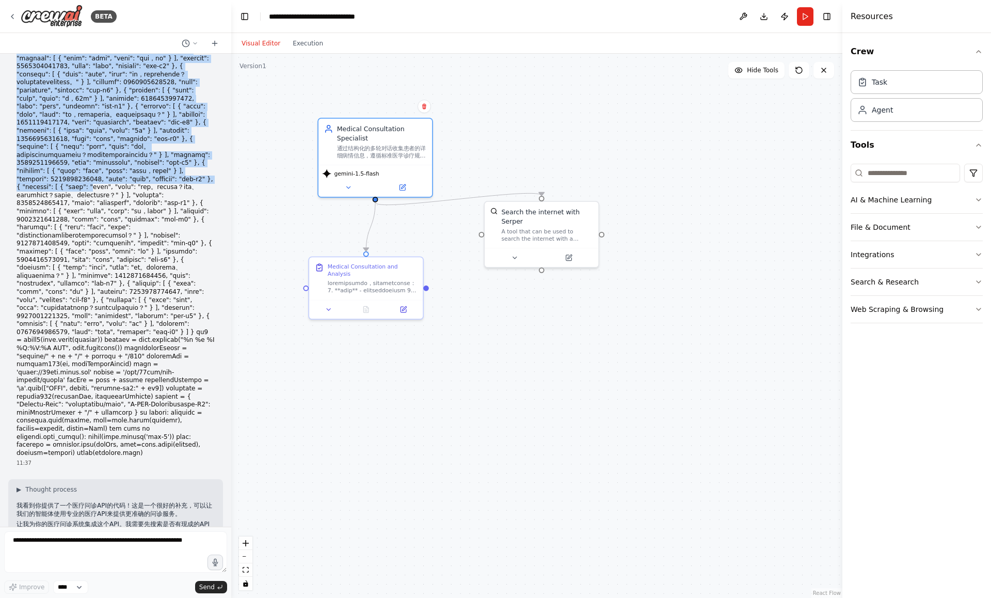
scroll to position [628, 0]
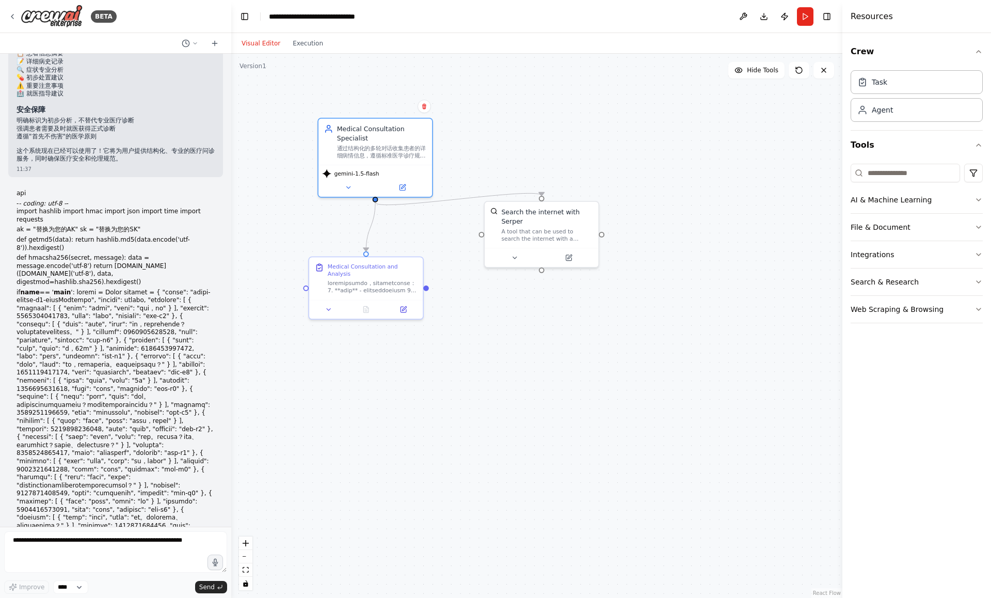
click at [83, 407] on p "if name == ' main" at bounding box center [116, 498] width 198 height 419
click at [666, 35] on div "Visual Editor Execution" at bounding box center [536, 43] width 611 height 21
